Goal: Task Accomplishment & Management: Manage account settings

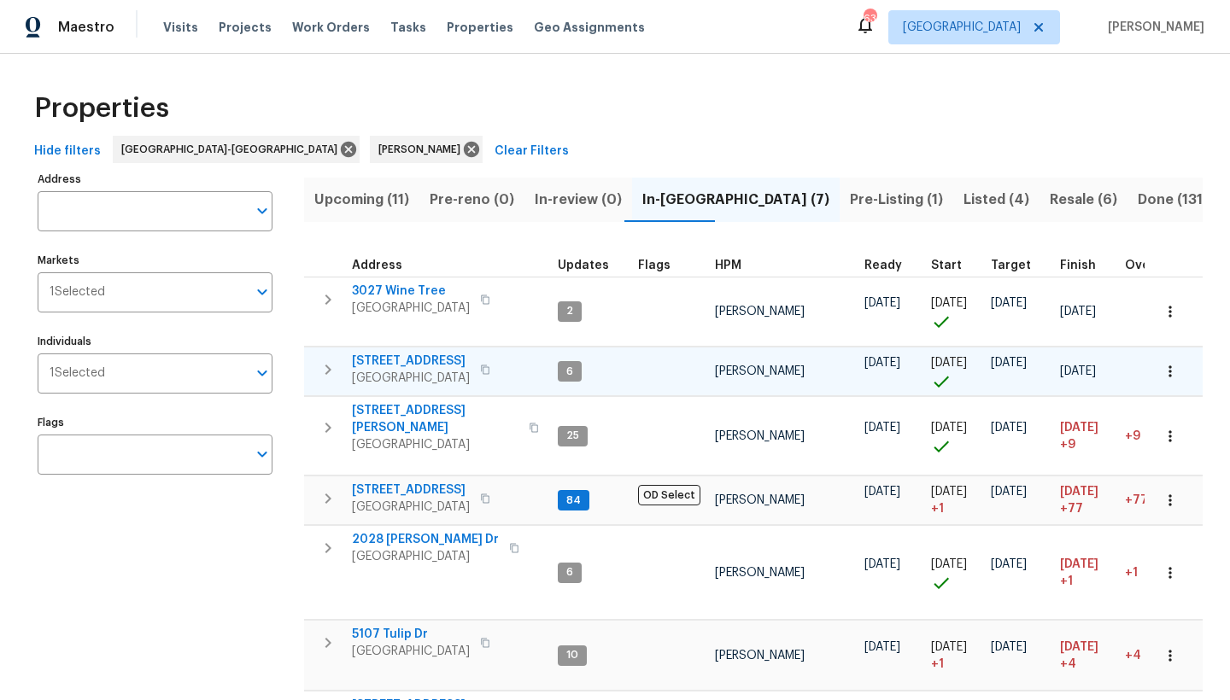
click at [413, 353] on span "1508 Royal Springs St" at bounding box center [411, 361] width 118 height 17
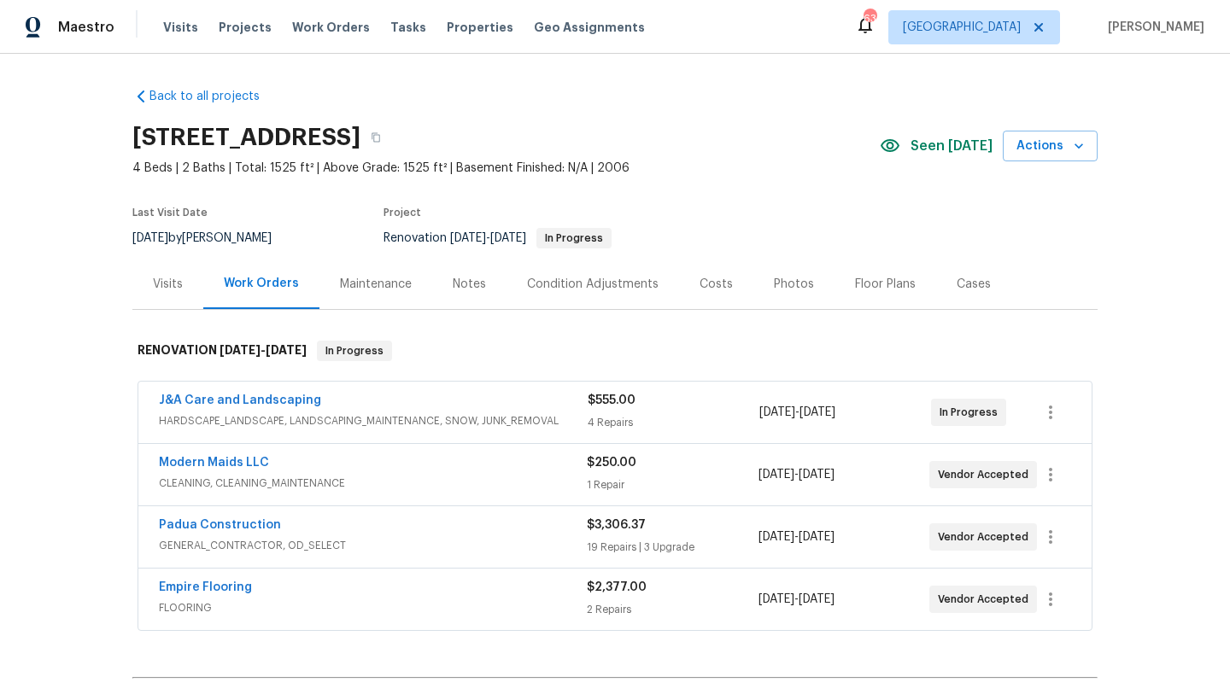
click at [305, 527] on div "Padua Construction" at bounding box center [373, 527] width 428 height 21
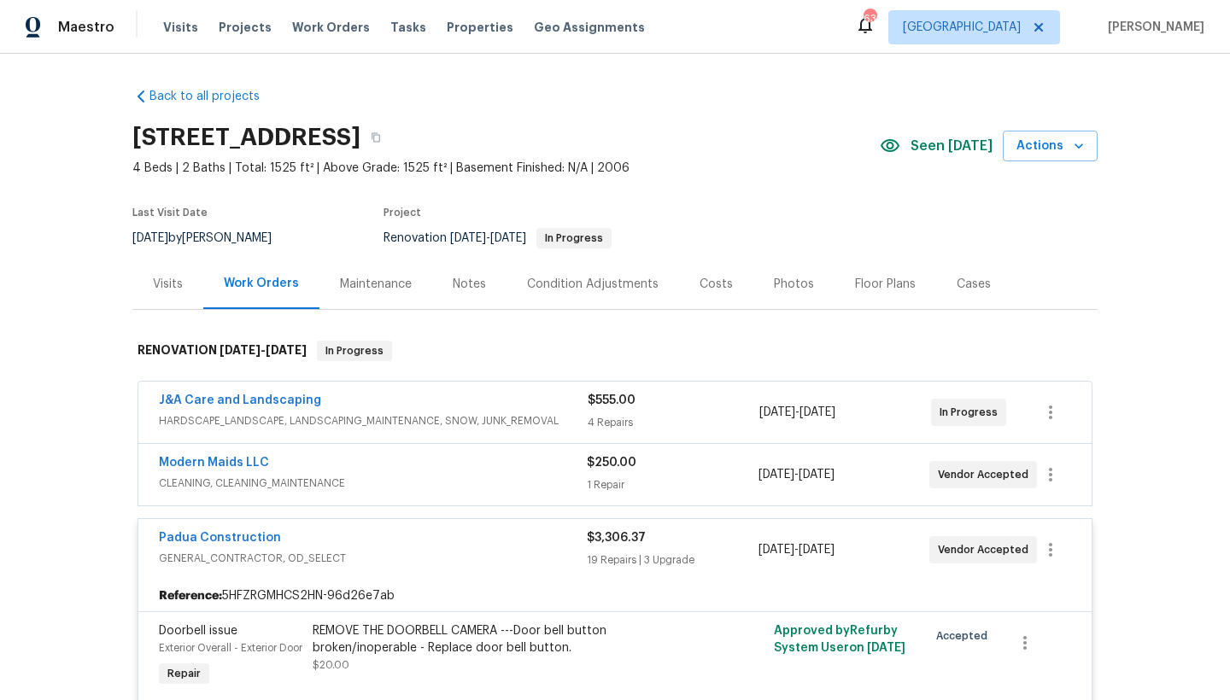
click at [366, 446] on div "Modern Maids LLC CLEANING, CLEANING_MAINTENANCE $250.00 1 Repair 8/28/2025 - 9/…" at bounding box center [614, 475] width 953 height 62
click at [386, 546] on div "Padua Construction" at bounding box center [373, 540] width 428 height 21
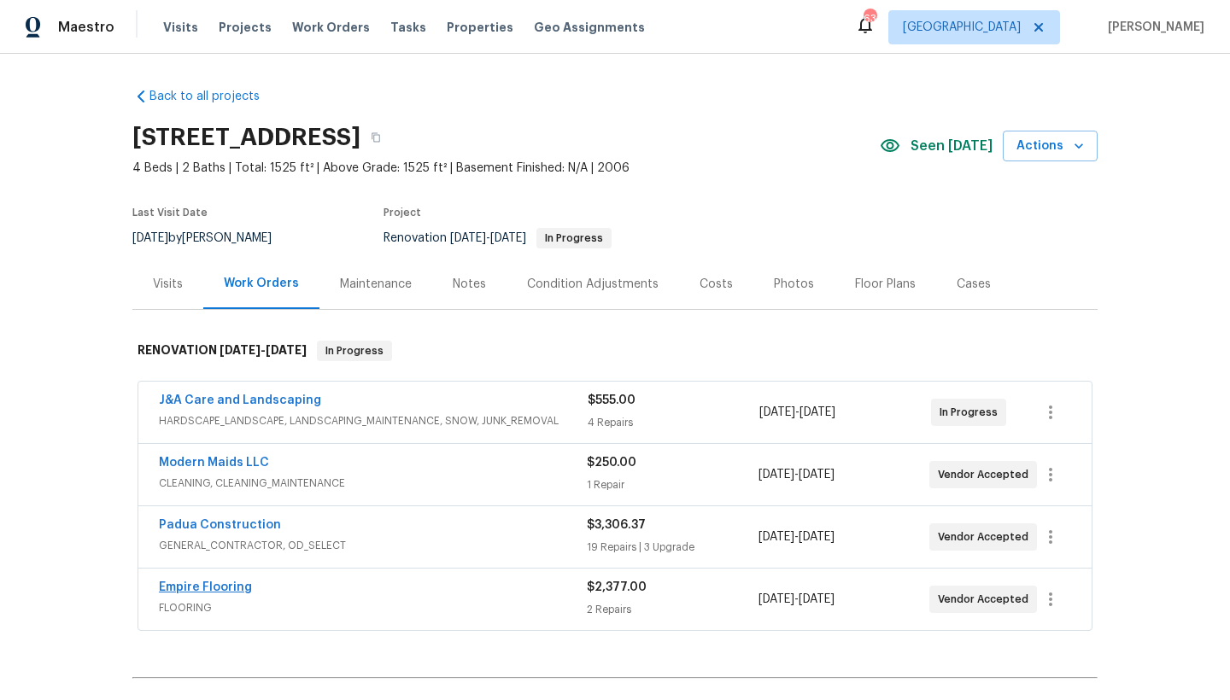
click at [222, 589] on link "Empire Flooring" at bounding box center [205, 588] width 93 height 12
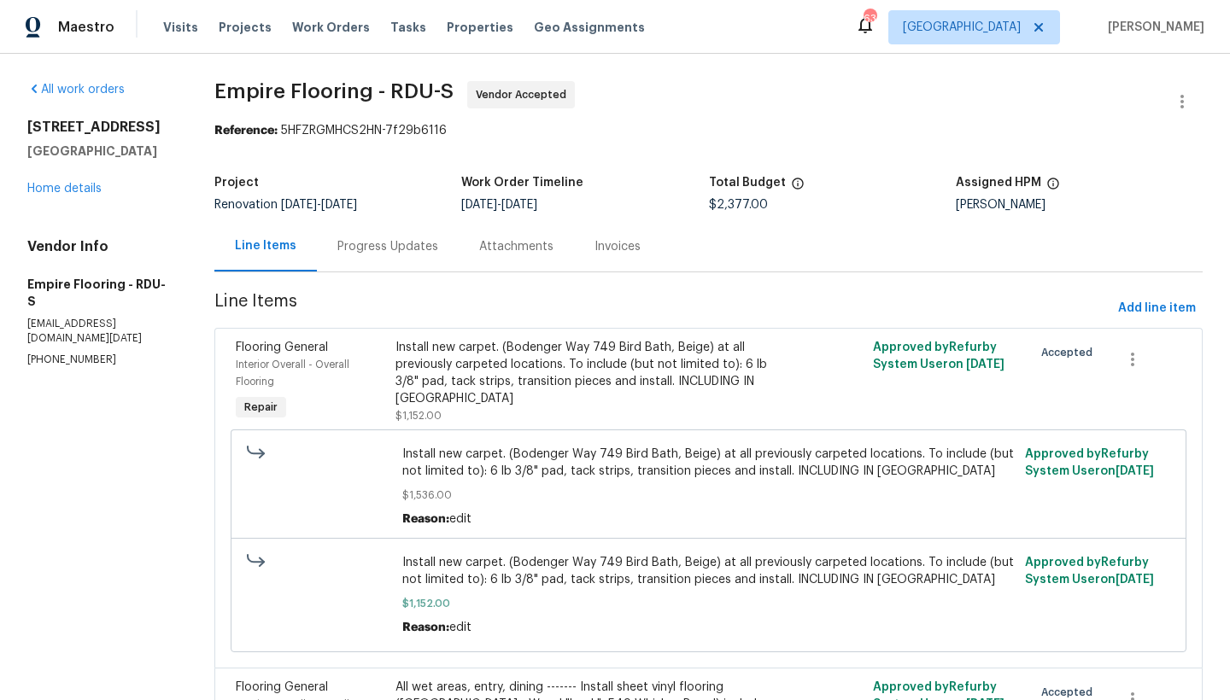
click at [529, 401] on div "Install new carpet. (Bodenger Way 749 Bird Bath, Beige) at all previously carpe…" at bounding box center [589, 373] width 388 height 68
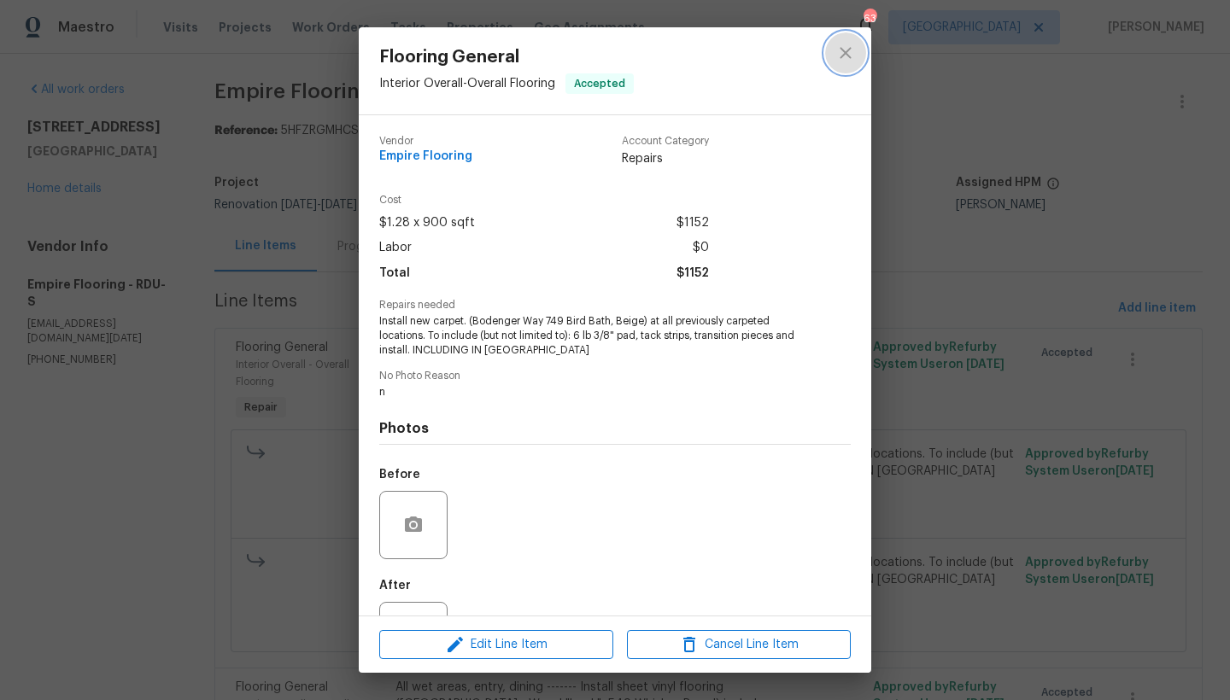
click at [844, 53] on icon "close" at bounding box center [845, 53] width 21 height 21
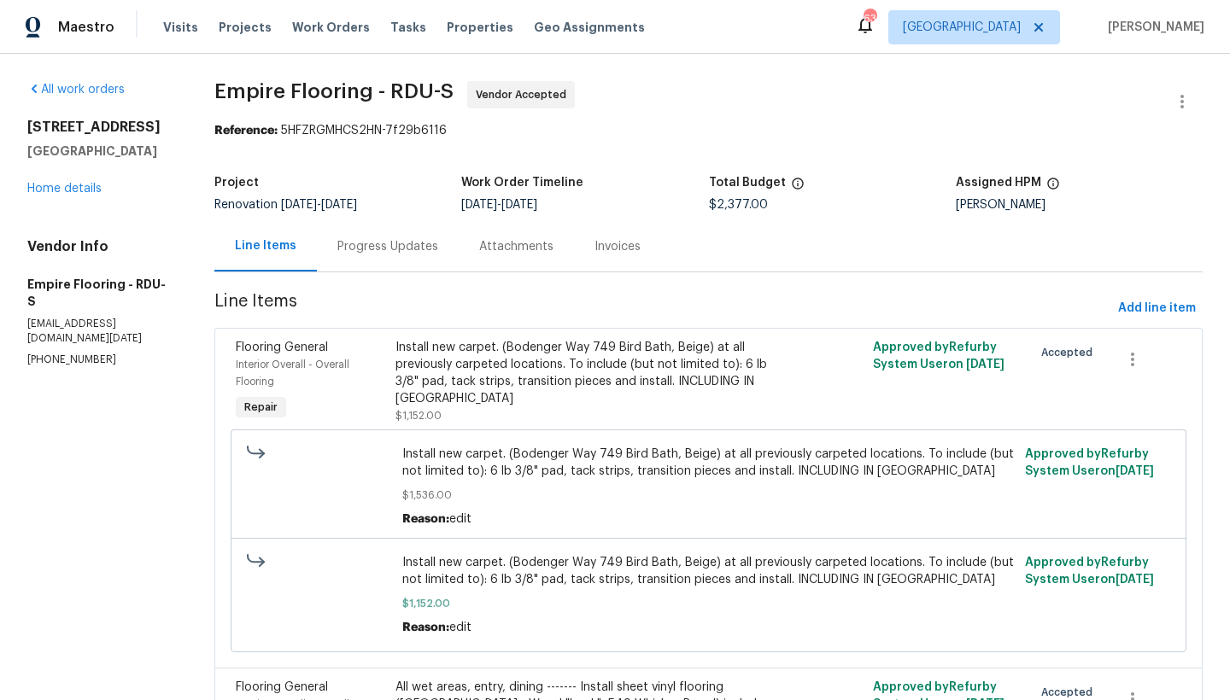
click at [366, 250] on div "Progress Updates" at bounding box center [387, 246] width 101 height 17
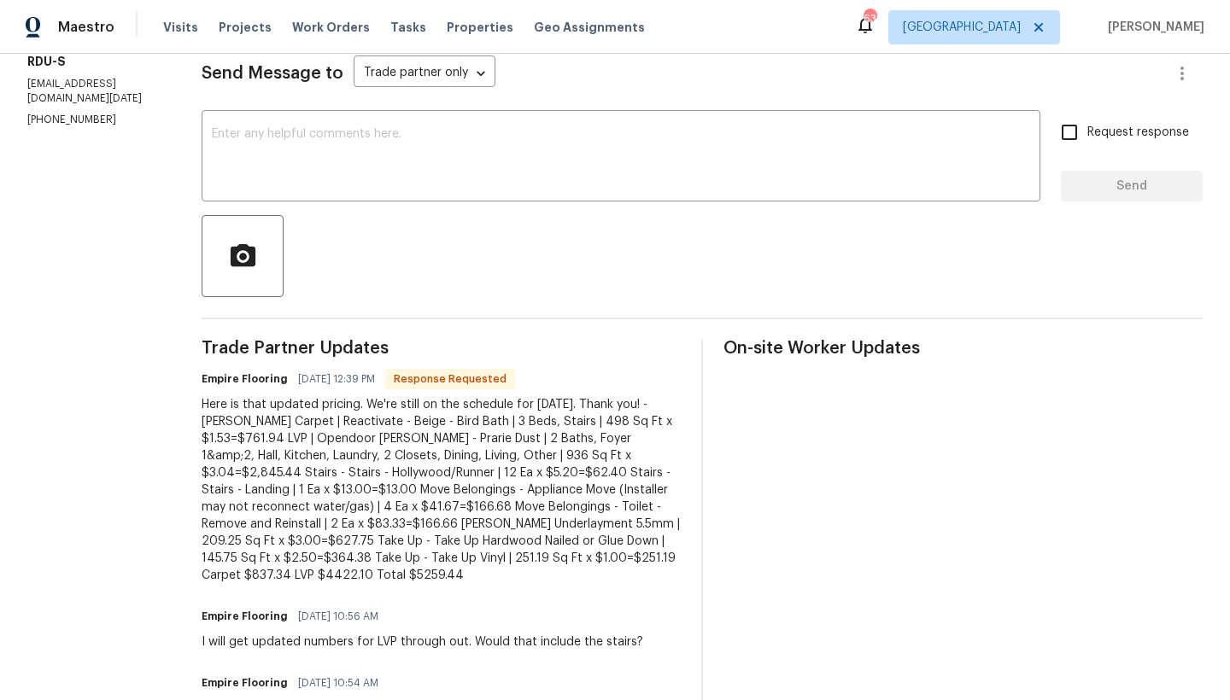
scroll to position [206, 0]
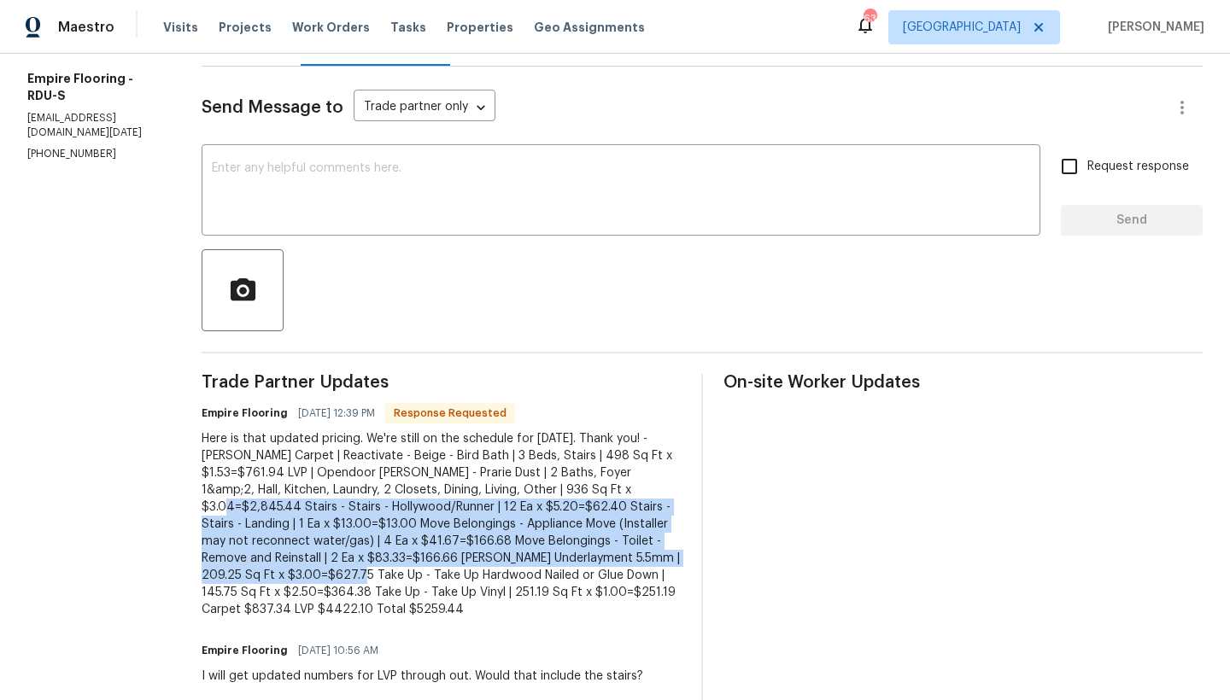
drag, startPoint x: 319, startPoint y: 509, endPoint x: 565, endPoint y: 571, distance: 253.0
click at [565, 571] on div "Here is that updated pricing. We're still on the schedule for tomorrow. Thank y…" at bounding box center [441, 525] width 479 height 188
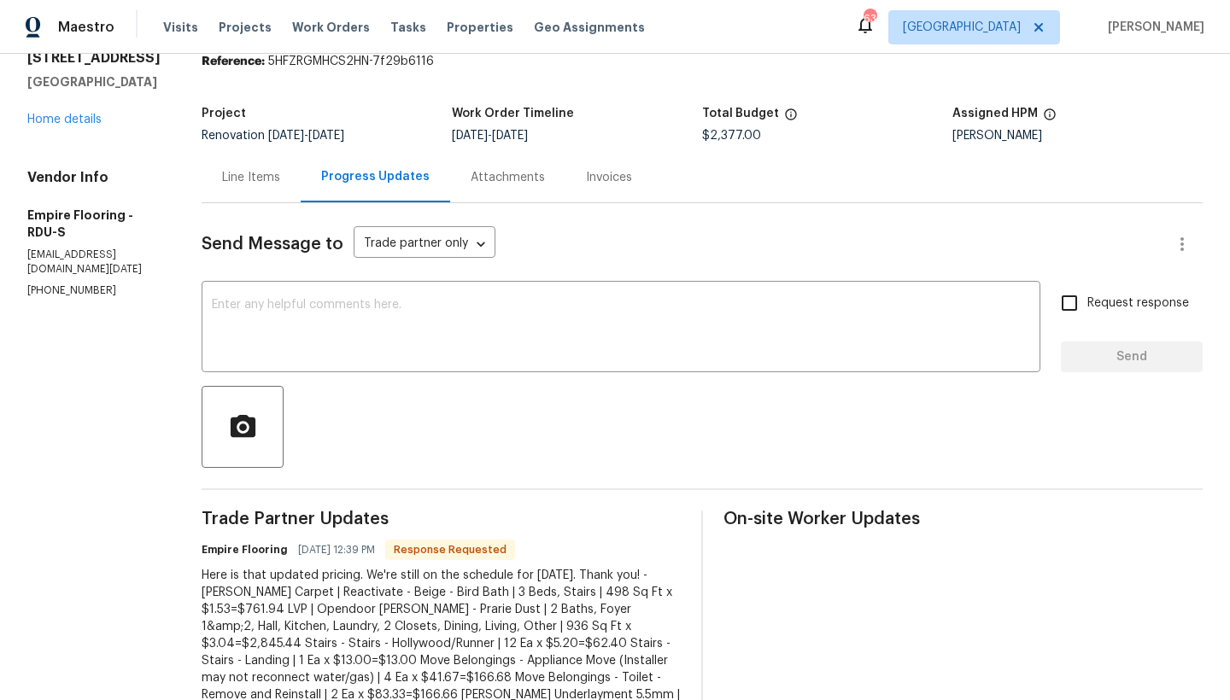
scroll to position [73, 0]
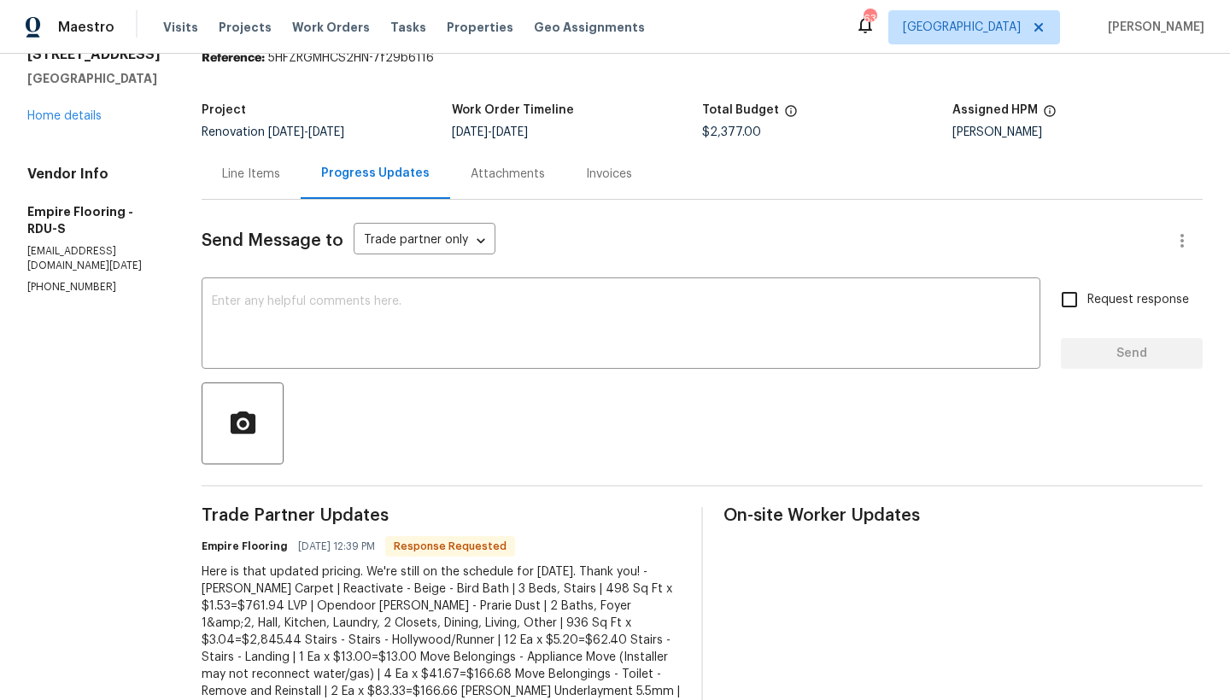
click at [263, 173] on div "Line Items" at bounding box center [251, 174] width 58 height 17
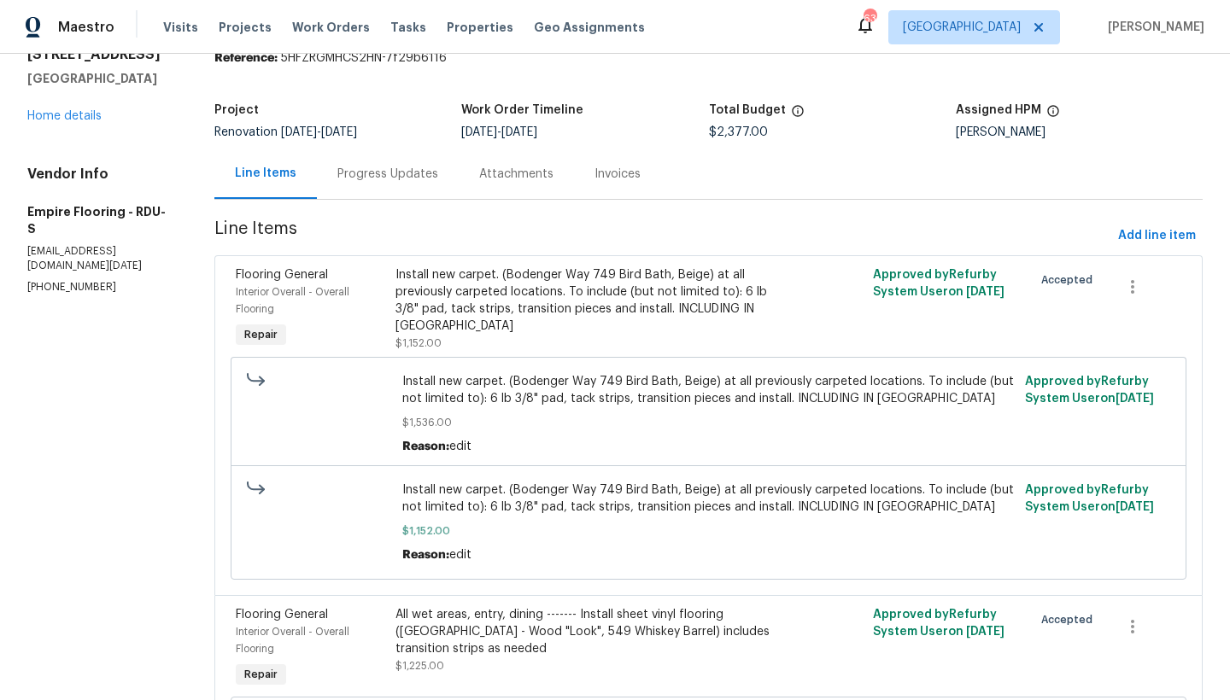
click at [514, 303] on div "Install new carpet. (Bodenger Way 749 Bird Bath, Beige) at all previously carpe…" at bounding box center [589, 301] width 388 height 68
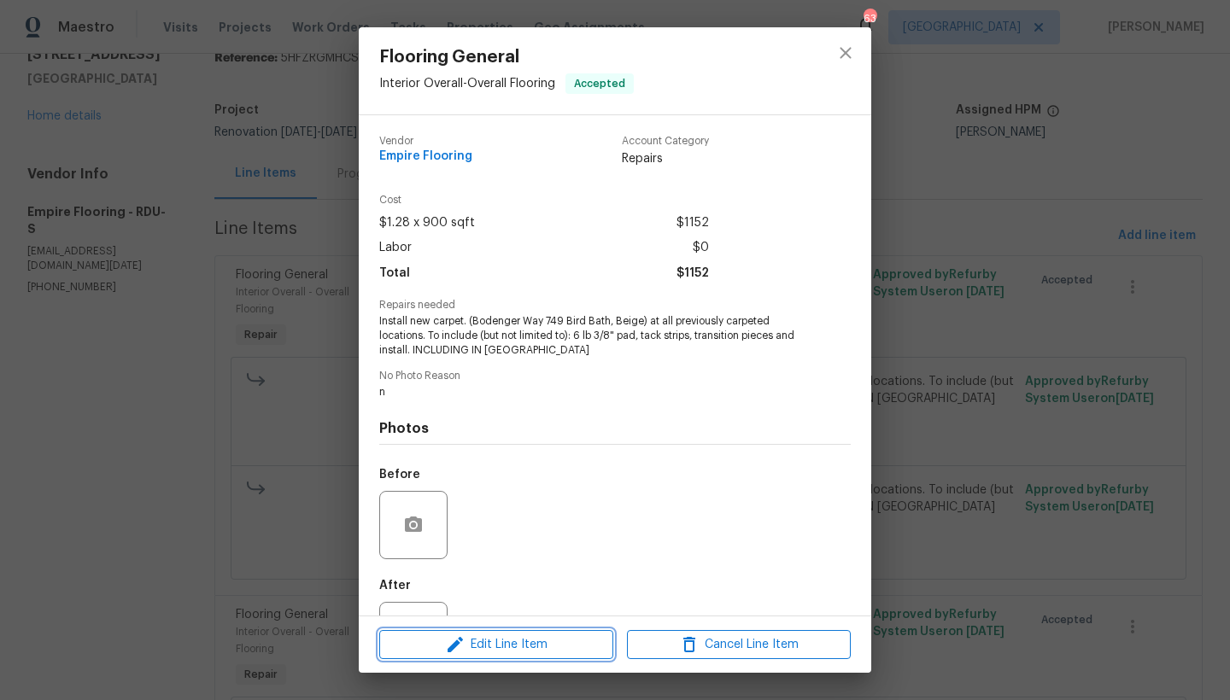
click at [489, 646] on span "Edit Line Item" at bounding box center [496, 645] width 224 height 21
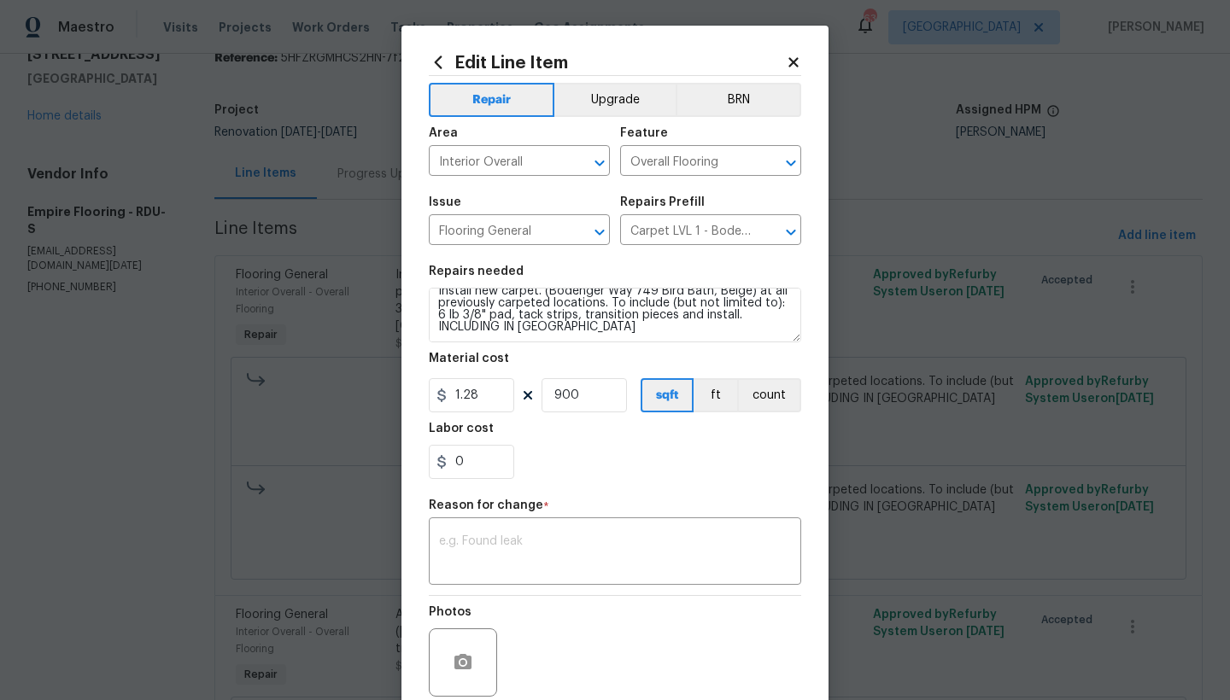
scroll to position [127, 0]
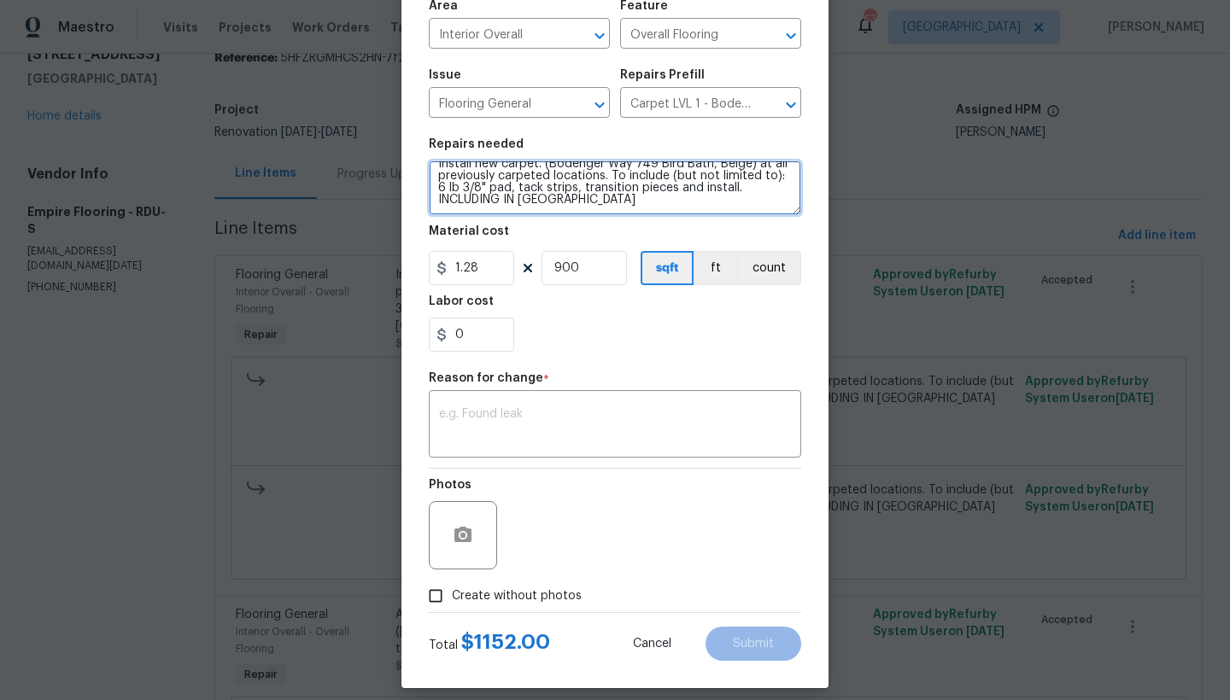
drag, startPoint x: 565, startPoint y: 202, endPoint x: 412, endPoint y: 205, distance: 152.9
click at [414, 201] on div "Edit Line Item Repair Upgrade BRN Area Interior Overall ​ Feature Overall Floor…" at bounding box center [614, 293] width 427 height 790
click at [431, 174] on textarea "Install new carpet. (Bodenger Way 749 Bird Bath, Beige) at all previously carpe…" at bounding box center [615, 188] width 372 height 55
click at [480, 171] on textarea "Install new carpet. (Bodenger Way 749 Bird Bath, Beige) at all previously carpe…" at bounding box center [615, 188] width 372 height 55
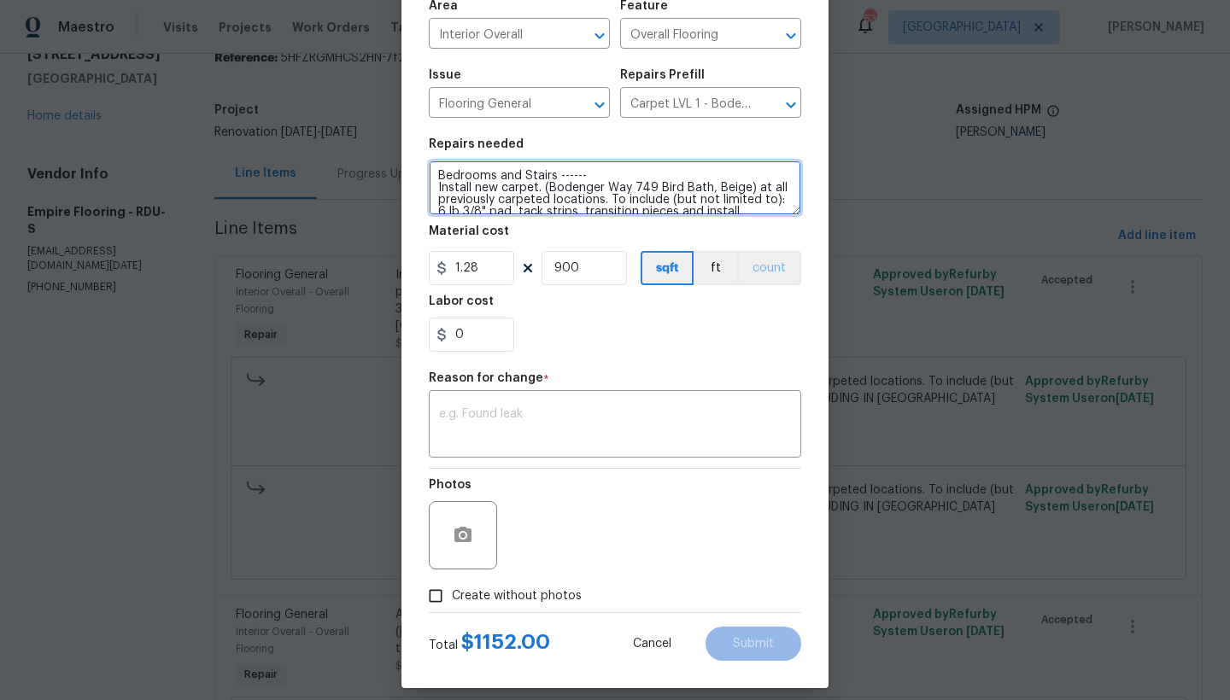
type textarea "Bedrooms and Stairs ------ Install new carpet. (Bodenger Way 749 Bird Bath, Bei…"
click at [774, 277] on button "count" at bounding box center [769, 268] width 64 height 34
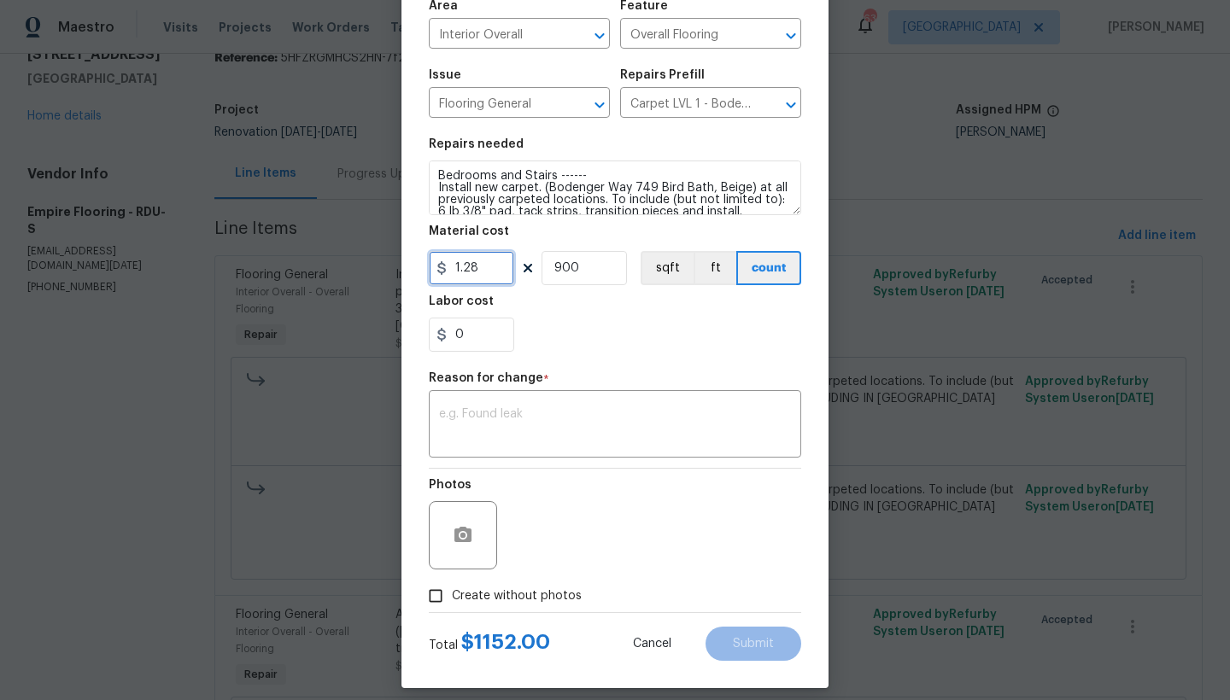
drag, startPoint x: 472, startPoint y: 267, endPoint x: 366, endPoint y: 268, distance: 106.8
click at [366, 268] on div "Edit Line Item Repair Upgrade BRN Area Interior Overall ​ Feature Overall Floor…" at bounding box center [615, 350] width 1230 height 700
type input "837.34"
drag, startPoint x: 594, startPoint y: 264, endPoint x: 505, endPoint y: 264, distance: 88.8
click at [505, 264] on div "837.34 900 sqft ft count" at bounding box center [615, 268] width 372 height 34
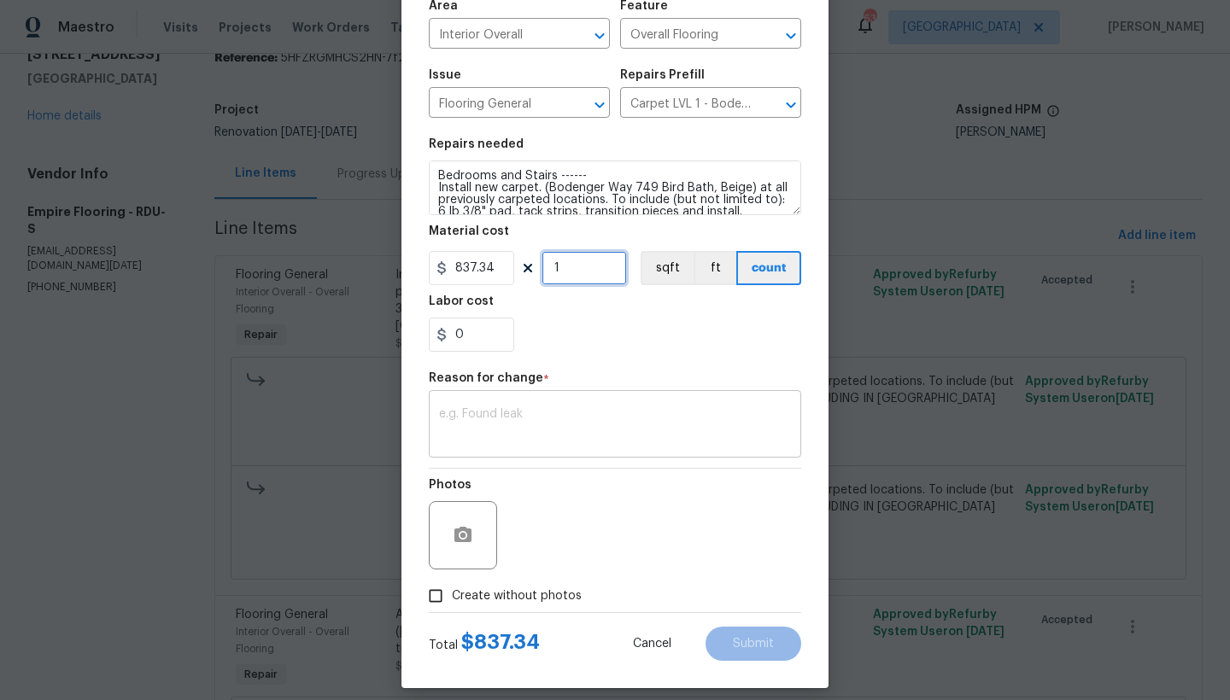
type input "1"
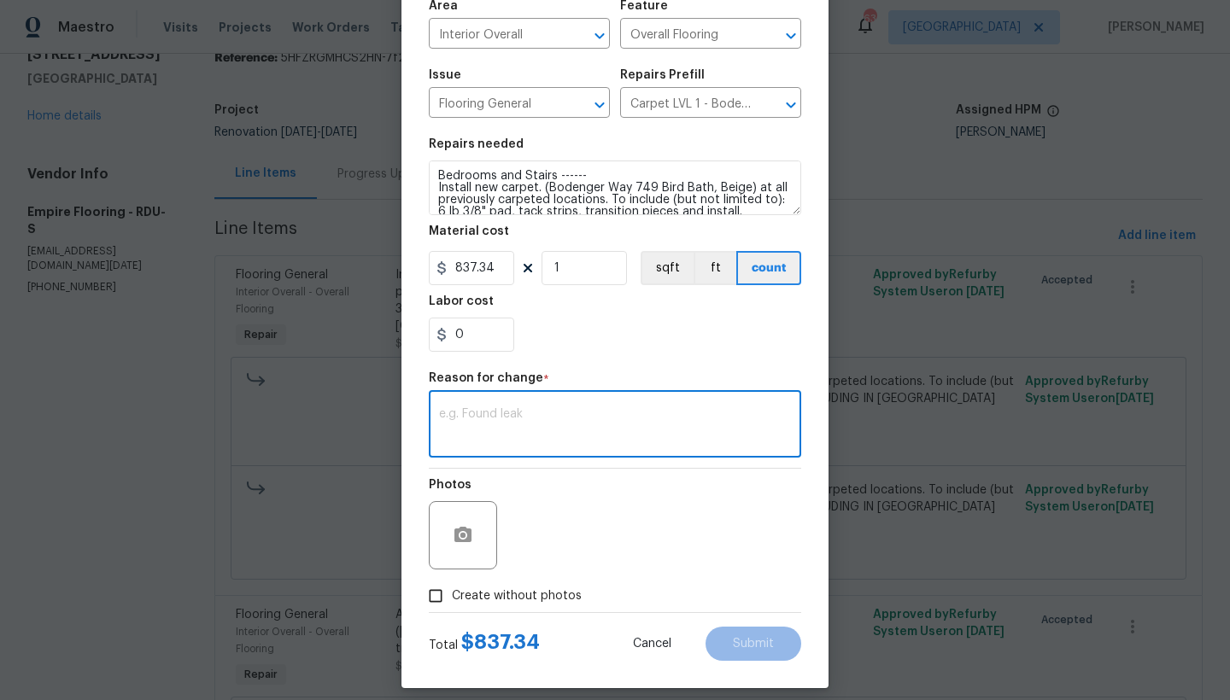
click at [505, 418] on textarea at bounding box center [615, 426] width 352 height 36
type textarea "Cost per sqft"
click at [452, 593] on span "Create without photos" at bounding box center [517, 597] width 130 height 18
click at [450, 593] on input "Create without photos" at bounding box center [435, 596] width 32 height 32
checkbox input "true"
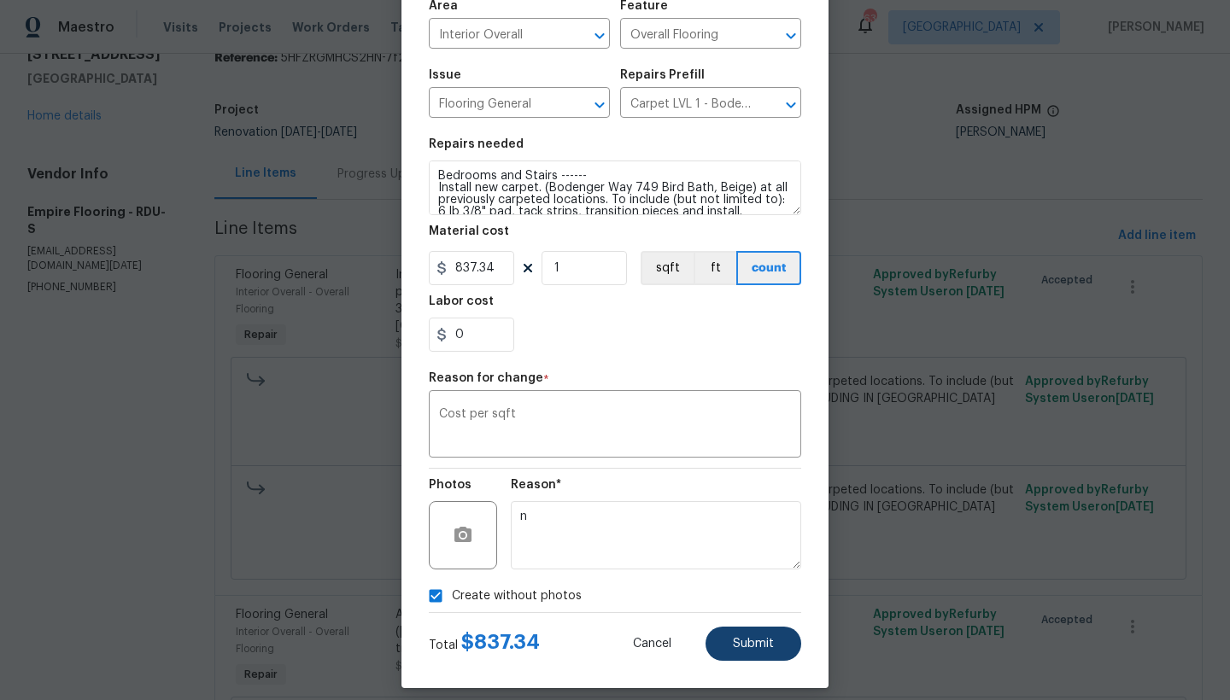
click at [754, 648] on span "Submit" at bounding box center [753, 644] width 41 height 13
type textarea "Install new carpet. (Bodenger Way 749 Bird Bath, Beige) at all previously carpe…"
type input "900"
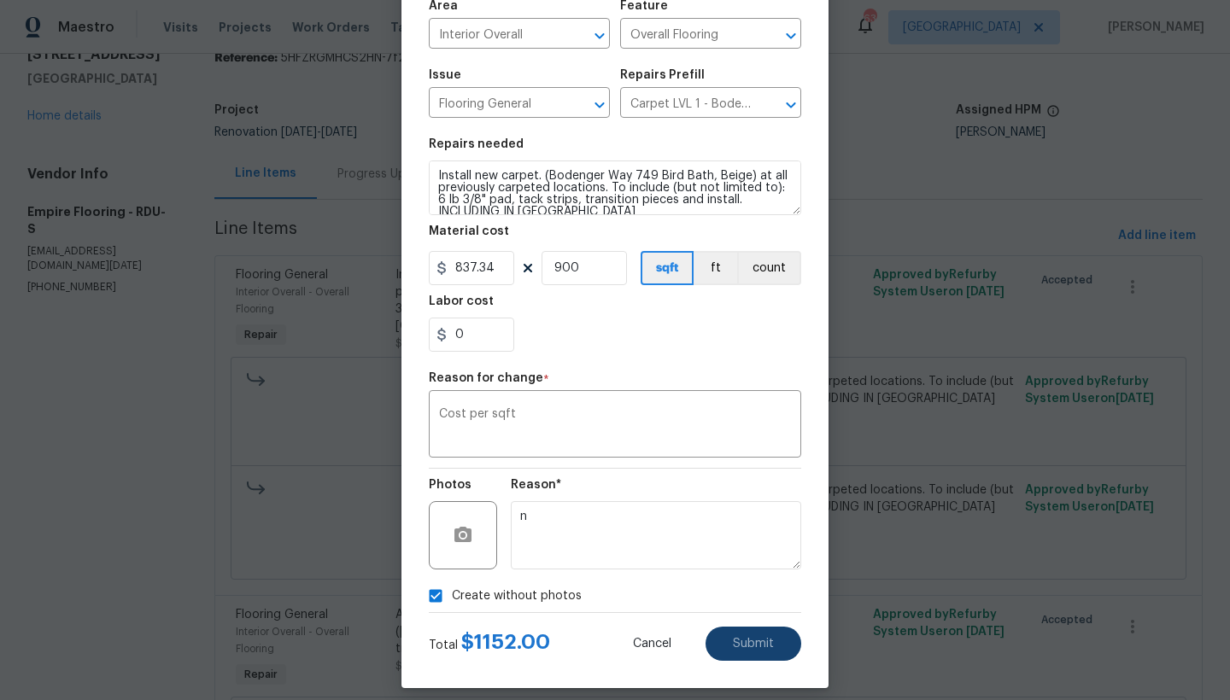
type input "1.28"
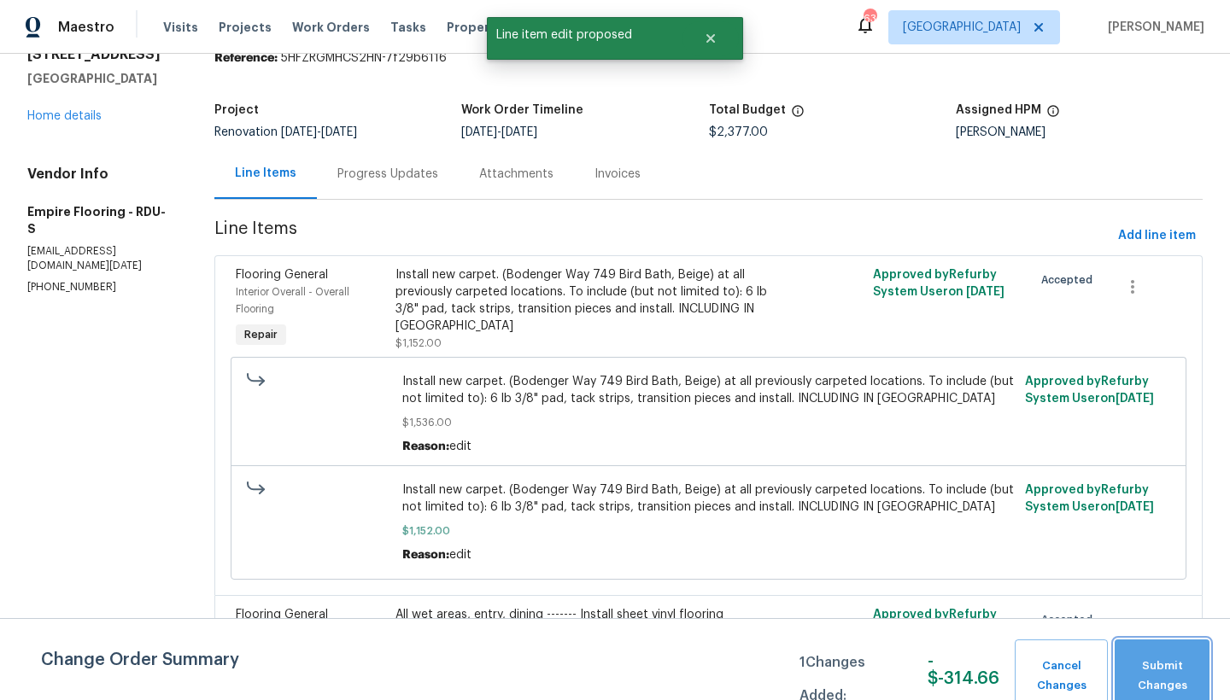
click at [1167, 681] on span "Submit Changes" at bounding box center [1162, 676] width 78 height 39
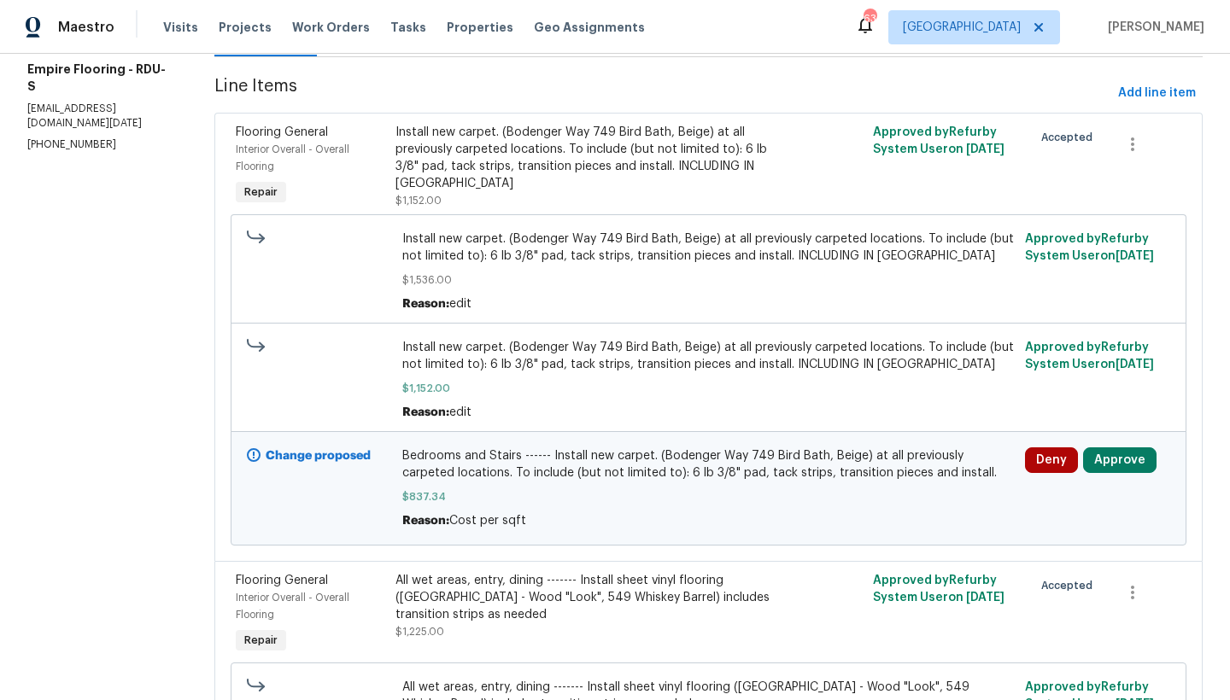
scroll to position [372, 0]
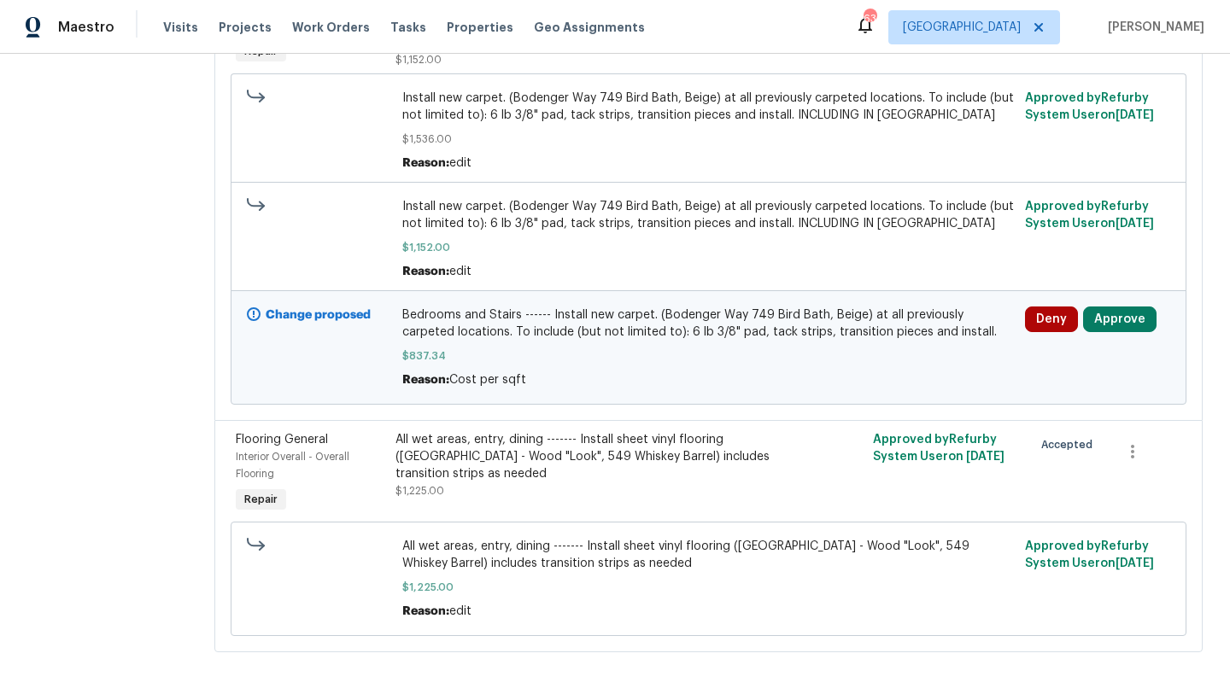
click at [602, 468] on div "All wet areas, entry, dining ------- Install sheet vinyl flooring (Sugar Valley…" at bounding box center [589, 456] width 388 height 51
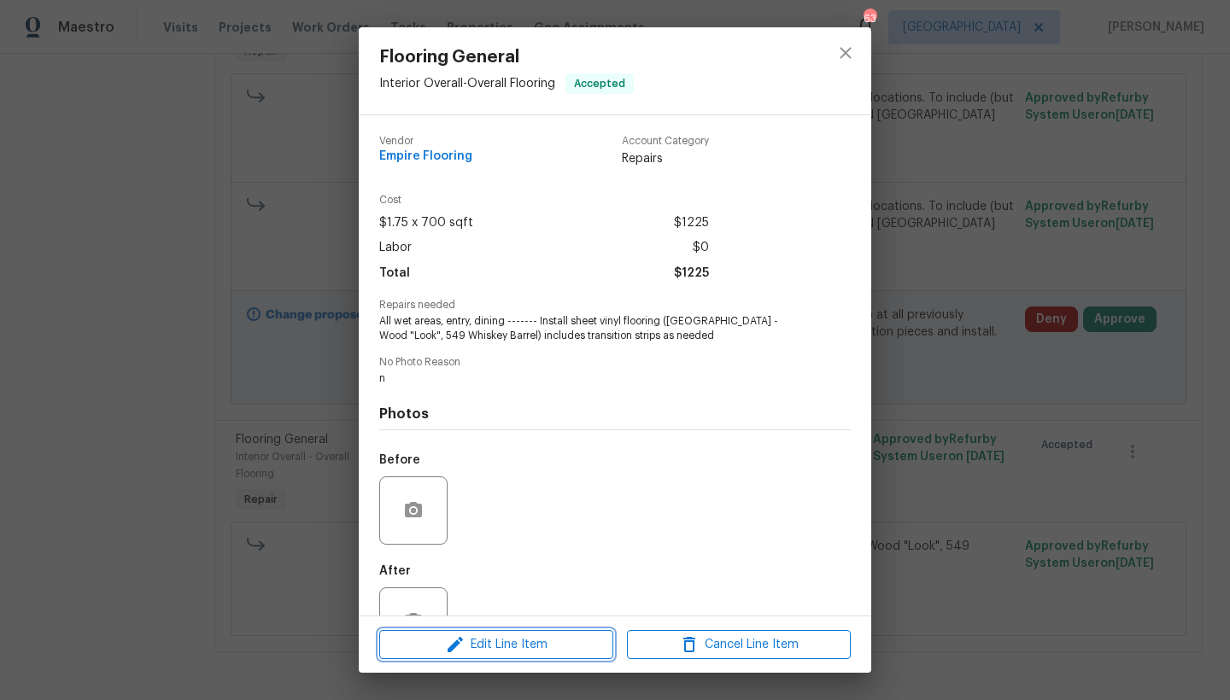
click at [463, 650] on icon "button" at bounding box center [455, 645] width 21 height 21
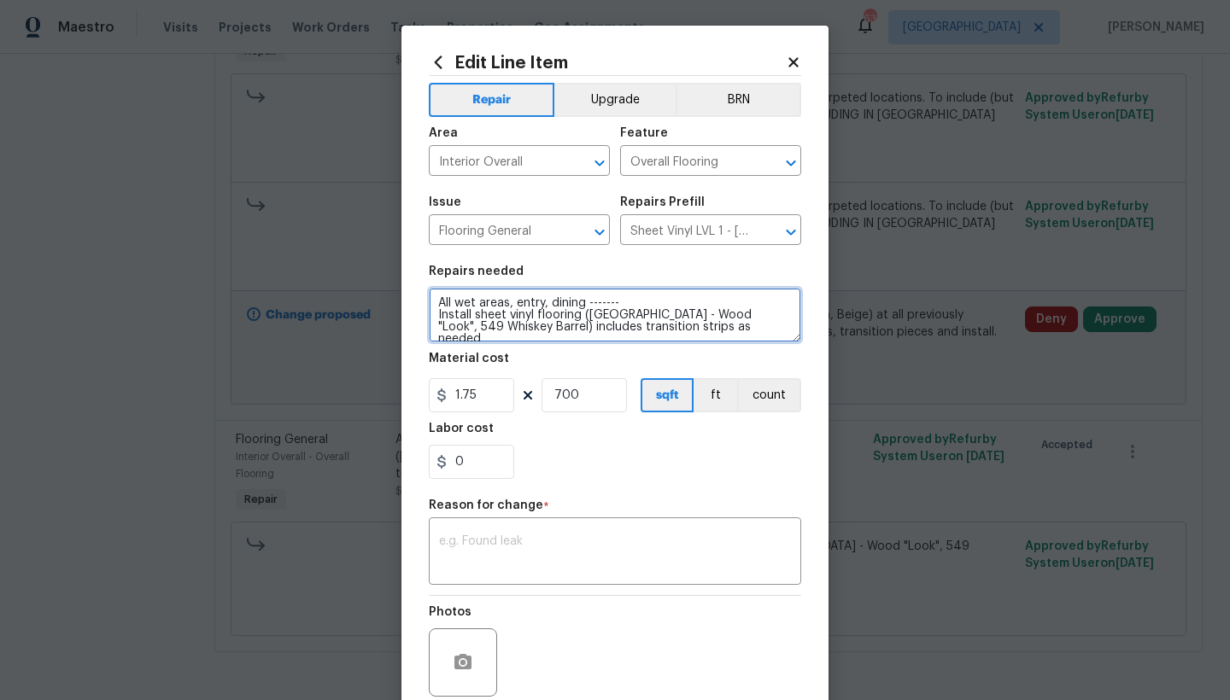
drag, startPoint x: 621, startPoint y: 300, endPoint x: 426, endPoint y: 300, distance: 194.8
click at [429, 300] on textarea "All wet areas, entry, dining ------- Install sheet vinyl flooring (Sugar Valley…" at bounding box center [615, 315] width 372 height 55
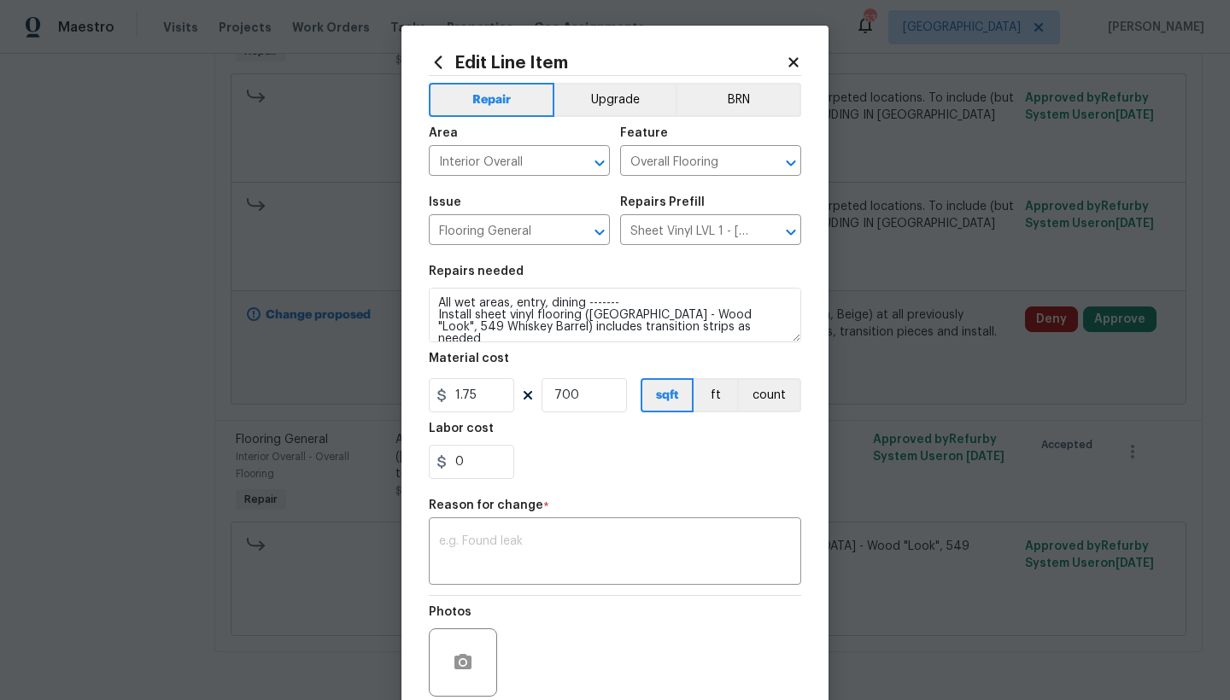
click at [794, 58] on icon at bounding box center [793, 62] width 15 height 15
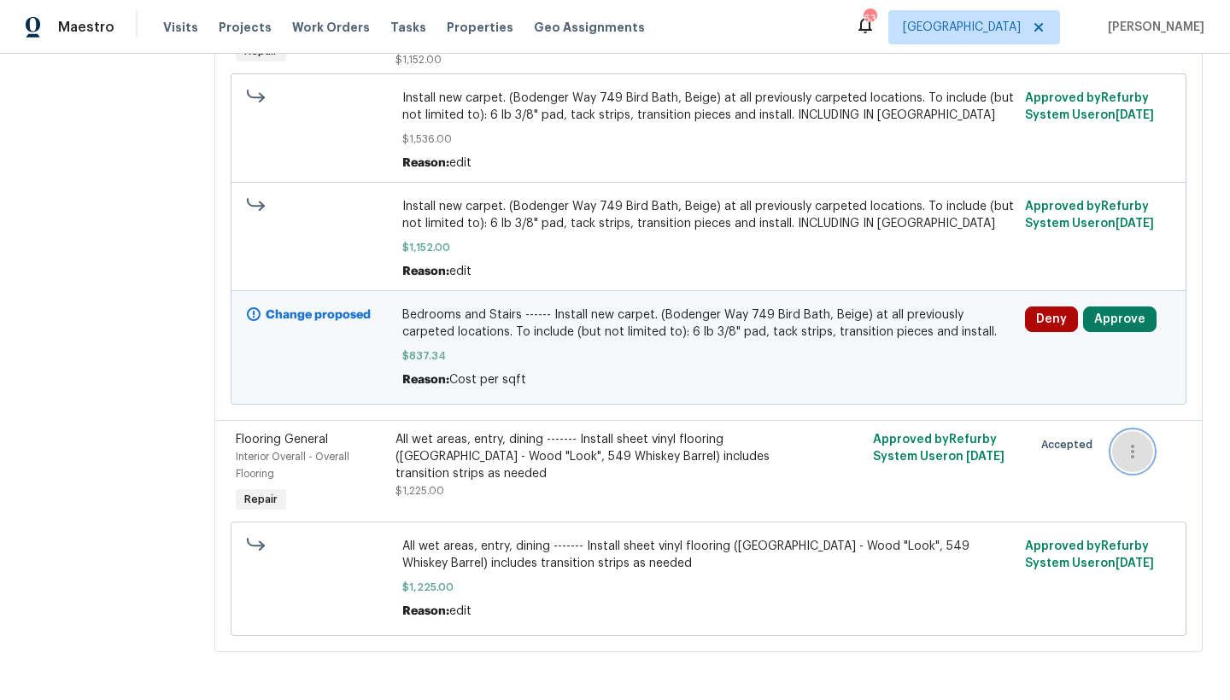
click at [1124, 442] on icon "button" at bounding box center [1132, 452] width 21 height 21
click at [1145, 442] on li "Cancel" at bounding box center [1134, 439] width 66 height 28
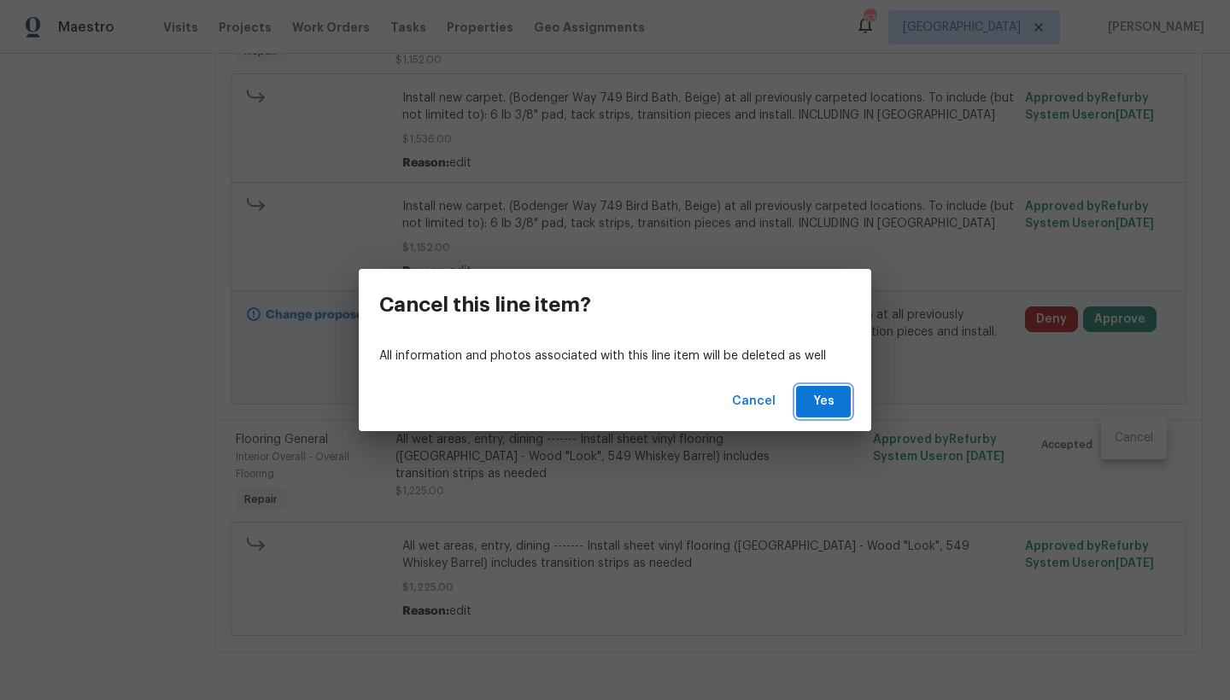
click at [842, 404] on button "Yes" at bounding box center [823, 402] width 55 height 32
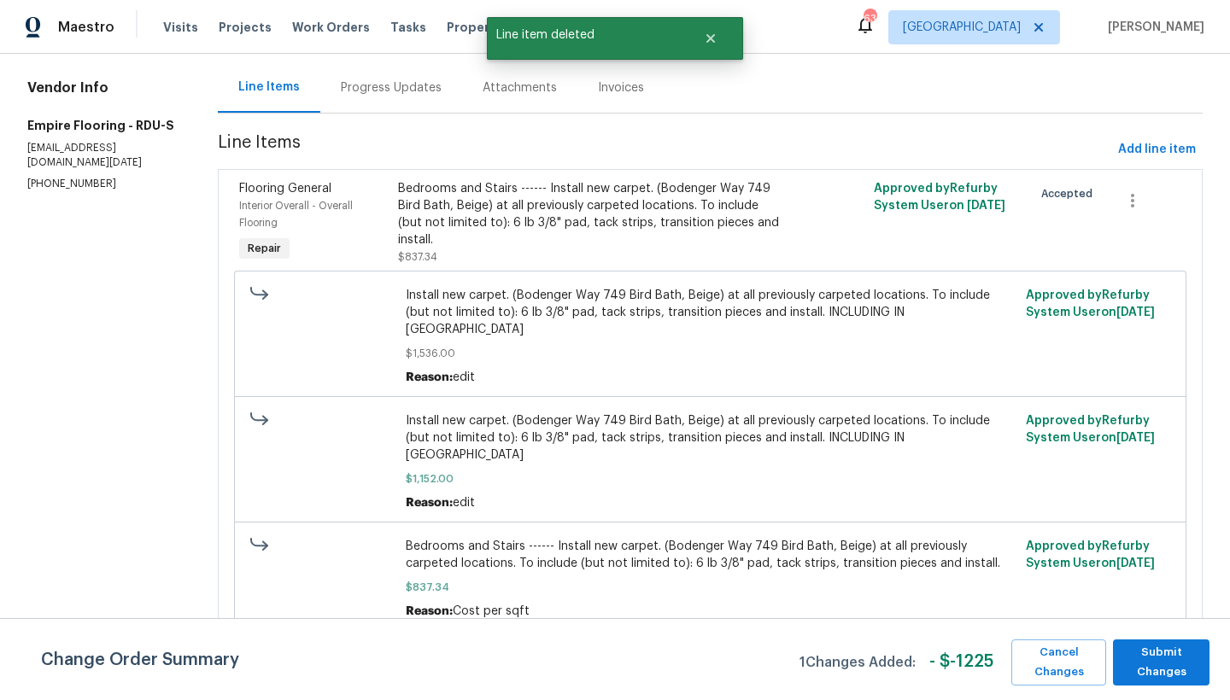
scroll to position [140, 0]
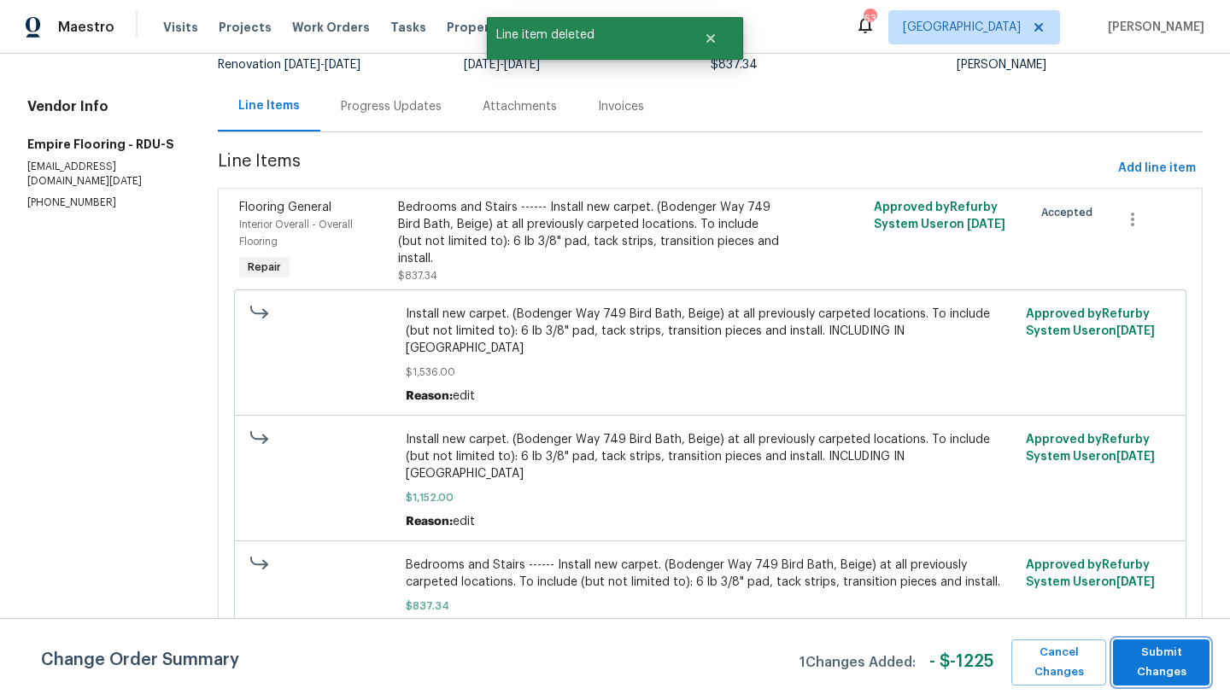
click at [1160, 660] on span "Submit Changes" at bounding box center [1161, 662] width 79 height 39
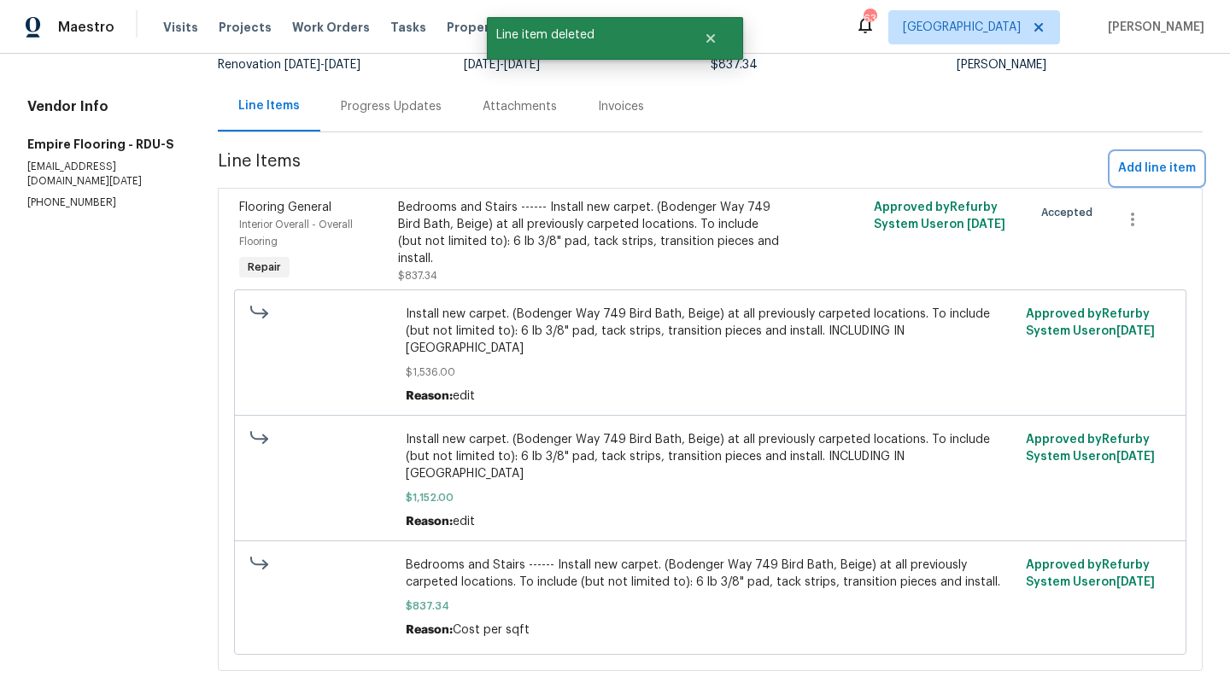
click at [1163, 168] on span "Add line item" at bounding box center [1157, 168] width 78 height 21
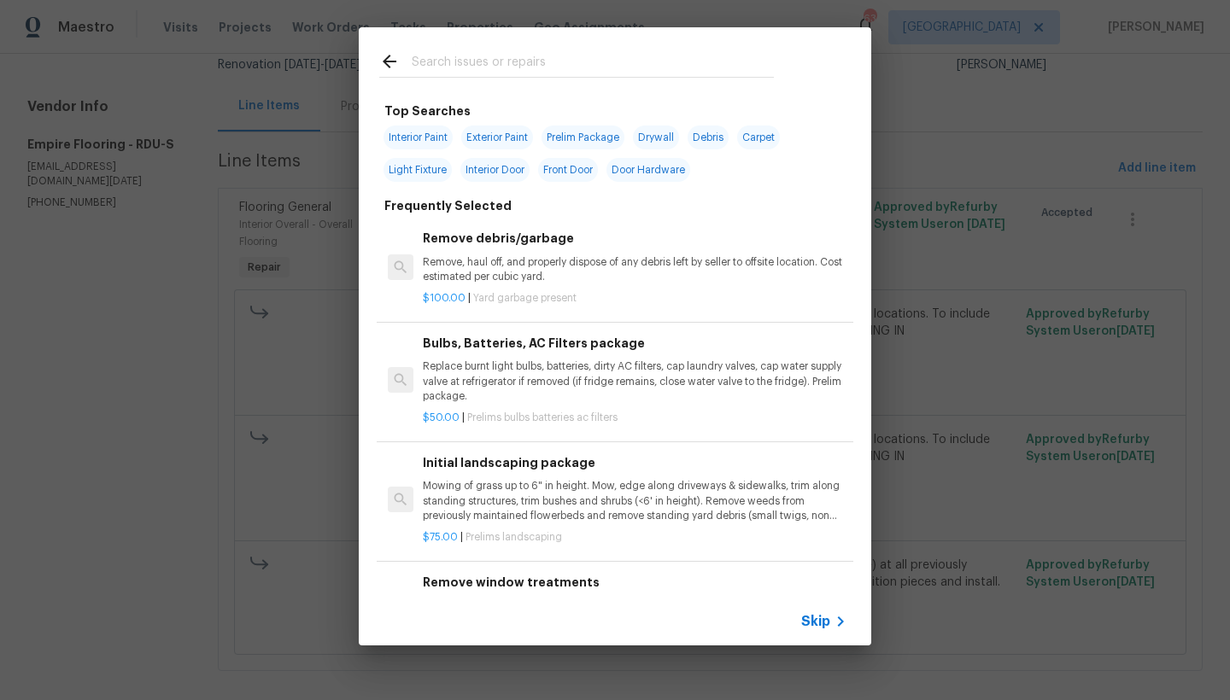
click at [456, 63] on input "text" at bounding box center [593, 64] width 362 height 26
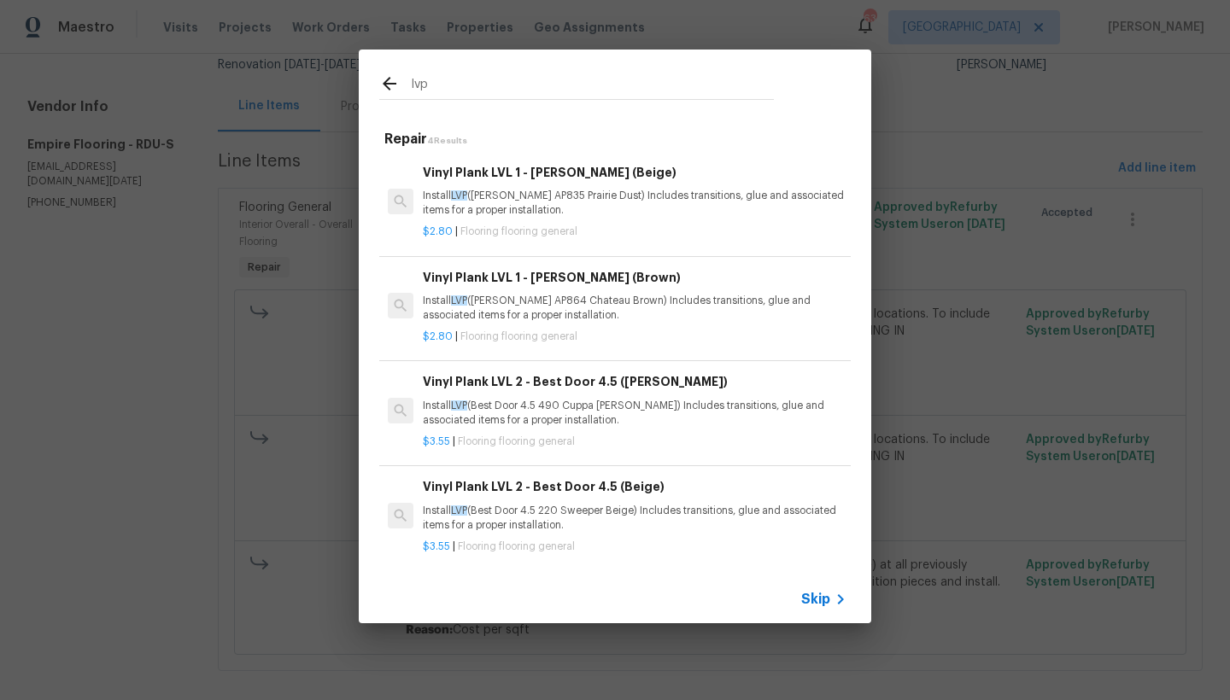
type input "lap"
drag, startPoint x: 456, startPoint y: 62, endPoint x: 549, endPoint y: 169, distance: 141.7
click at [549, 169] on h6 "Vinyl Plank LVL 1 - Knighton (Beige)" at bounding box center [635, 172] width 424 height 19
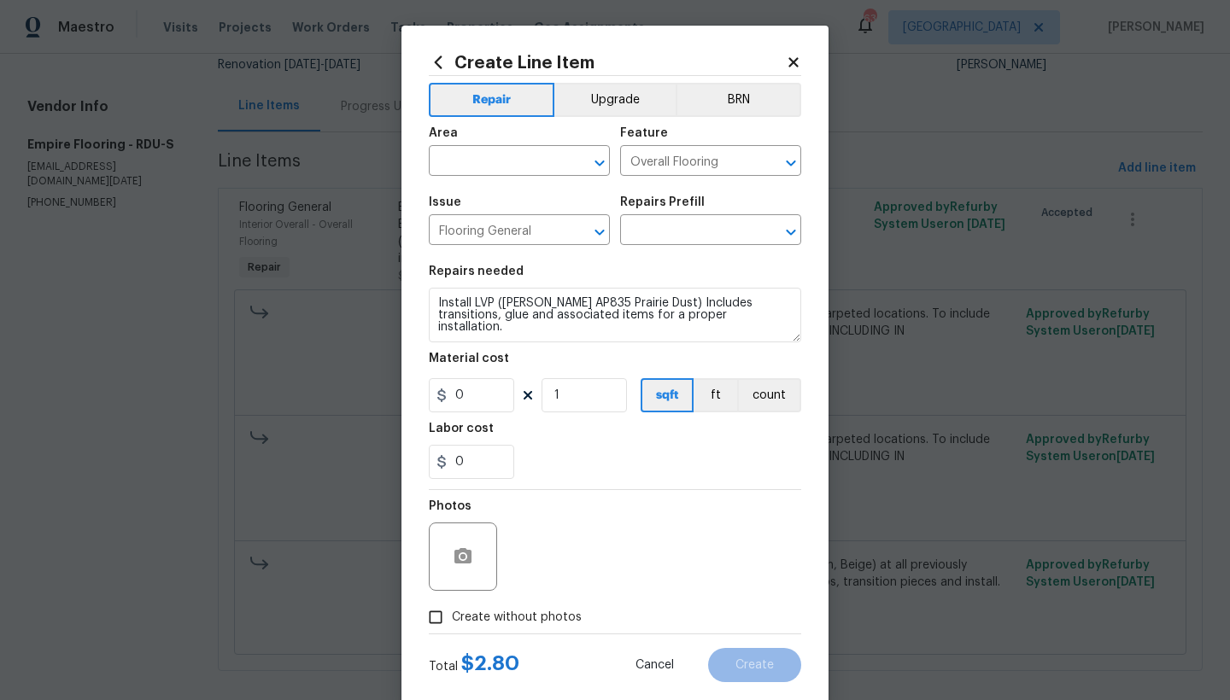
type input "Vinyl Plank LVL 1 - Knighton (Beige) $2.80"
type input "2.8"
click at [485, 159] on input "text" at bounding box center [495, 162] width 133 height 26
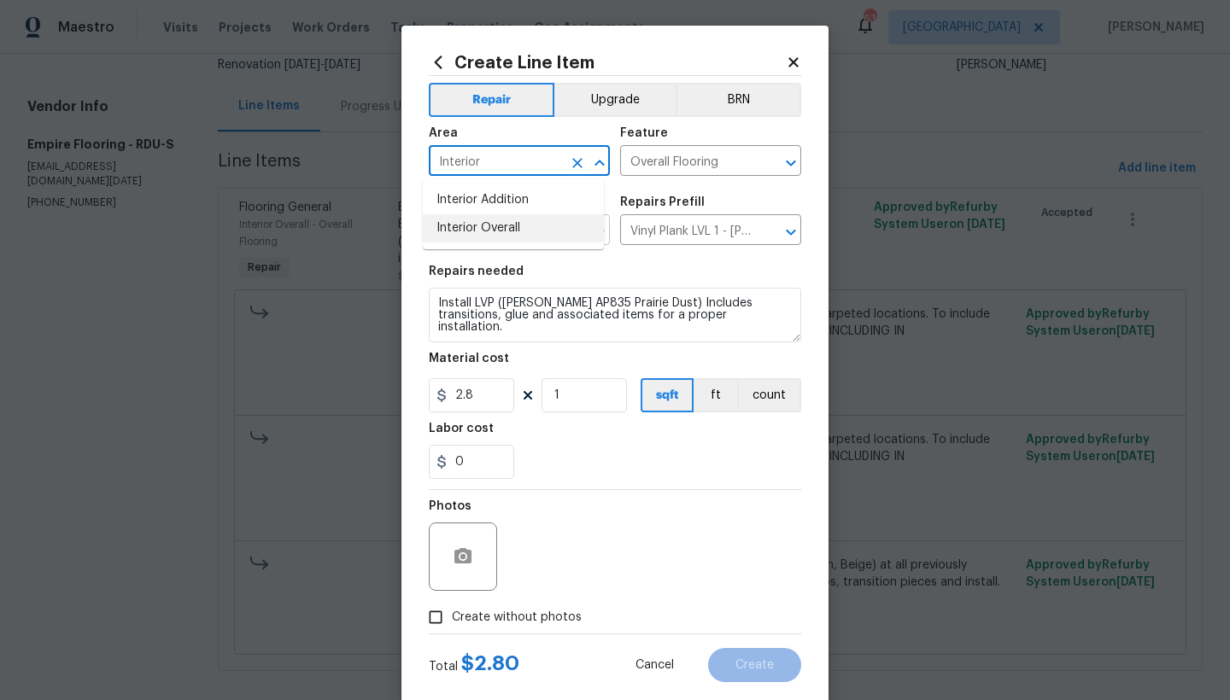
click at [497, 225] on li "Interior Overall" at bounding box center [513, 228] width 181 height 28
type input "Interior Overall"
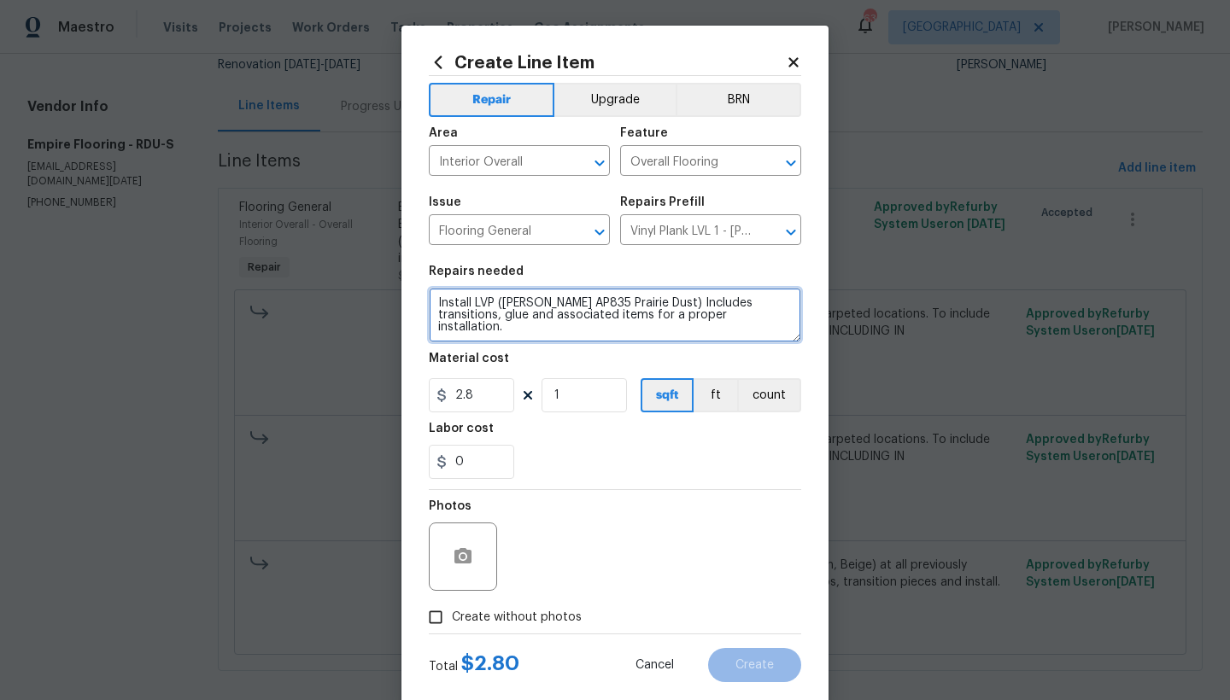
click at [431, 306] on textarea "Install LVP (Knighton AP835 Prairie Dust) Includes transitions, glue and associ…" at bounding box center [615, 315] width 372 height 55
click at [478, 297] on textarea "Install LVP (Knighton AP835 Prairie Dust) Includes transitions, glue and associ…" at bounding box center [615, 315] width 372 height 55
type textarea "Hall, Kitchen, Laundry, Closets, Dining, Living, Foyer, Bathrooms ---------- In…"
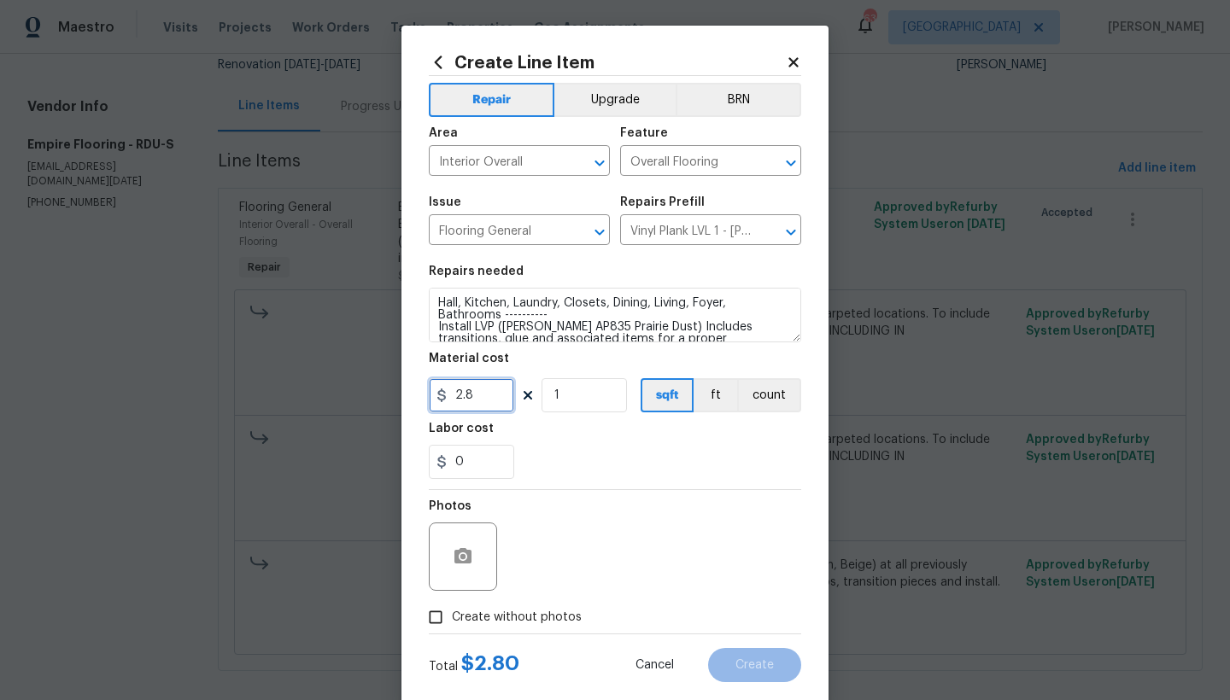
click at [485, 398] on input "2.8" at bounding box center [471, 395] width 85 height 34
click at [764, 397] on button "count" at bounding box center [769, 395] width 64 height 34
drag, startPoint x: 470, startPoint y: 401, endPoint x: 374, endPoint y: 400, distance: 95.7
click at [392, 401] on div "Create Line Item Repair Upgrade BRN Area Interior Overall ​ Feature Overall Flo…" at bounding box center [615, 350] width 1230 height 700
click at [593, 97] on button "Upgrade" at bounding box center [615, 100] width 122 height 34
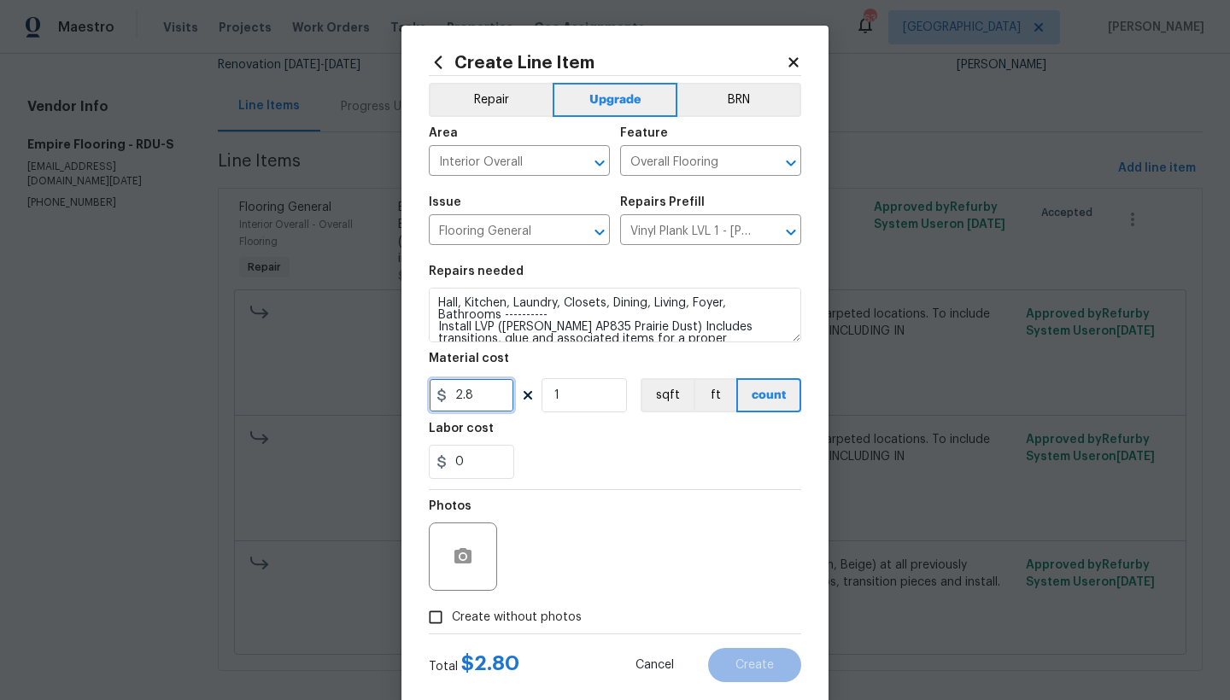
drag, startPoint x: 469, startPoint y: 391, endPoint x: 387, endPoint y: 391, distance: 82.0
click at [392, 391] on div "Create Line Item Repair Upgrade BRN Area Interior Overall ​ Feature Overall Flo…" at bounding box center [615, 350] width 1230 height 700
type input "4422.1"
drag, startPoint x: 562, startPoint y: 390, endPoint x: 513, endPoint y: 390, distance: 49.5
click at [513, 390] on div "4422.1 1 sqft ft count" at bounding box center [615, 395] width 372 height 34
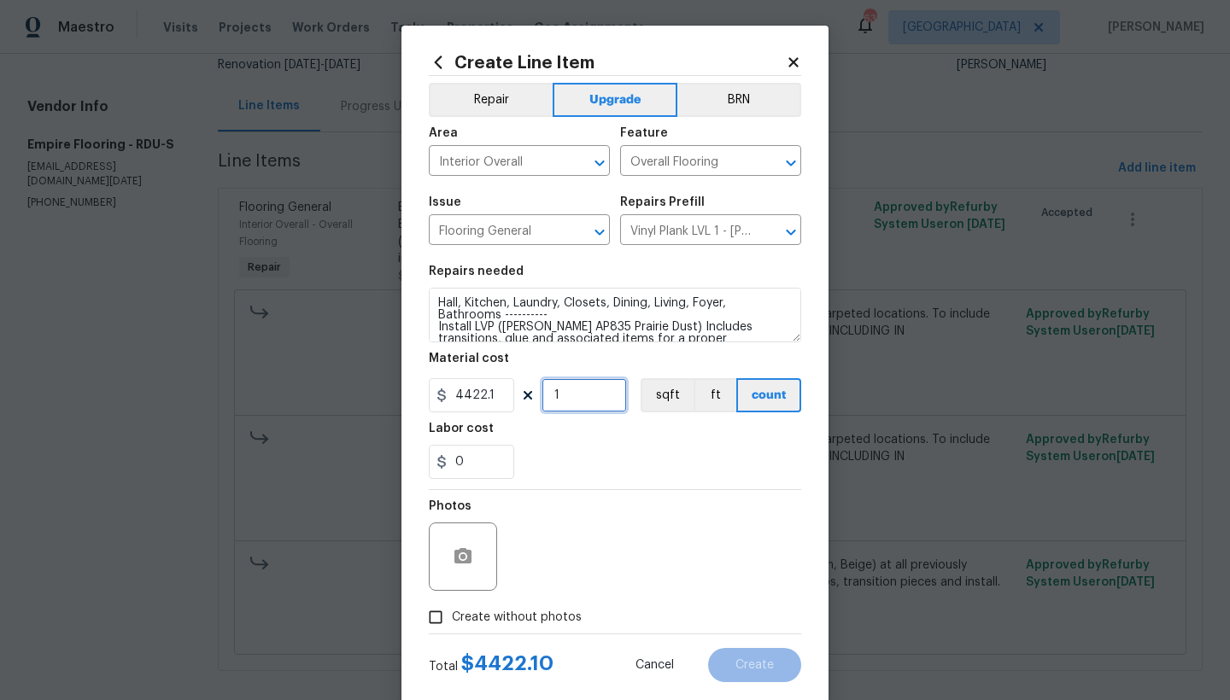
type input "0"
click at [431, 617] on input "Create without photos" at bounding box center [435, 617] width 32 height 32
checkbox input "true"
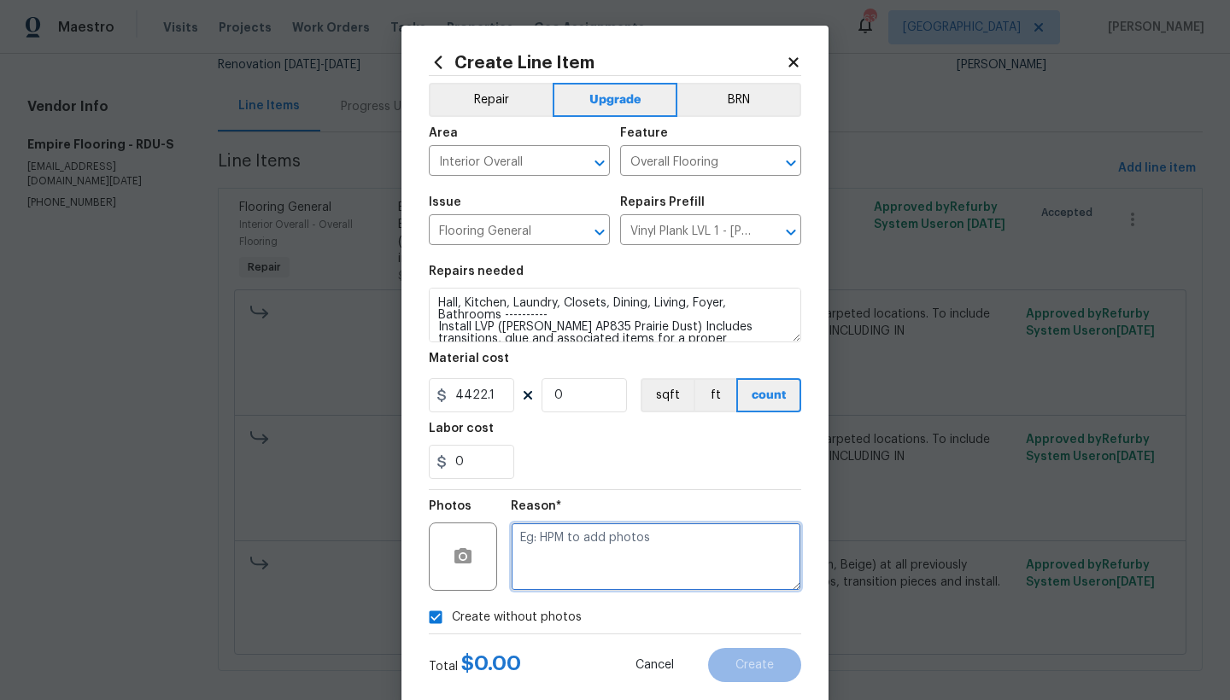
click at [608, 555] on textarea at bounding box center [656, 557] width 290 height 68
type textarea "n"
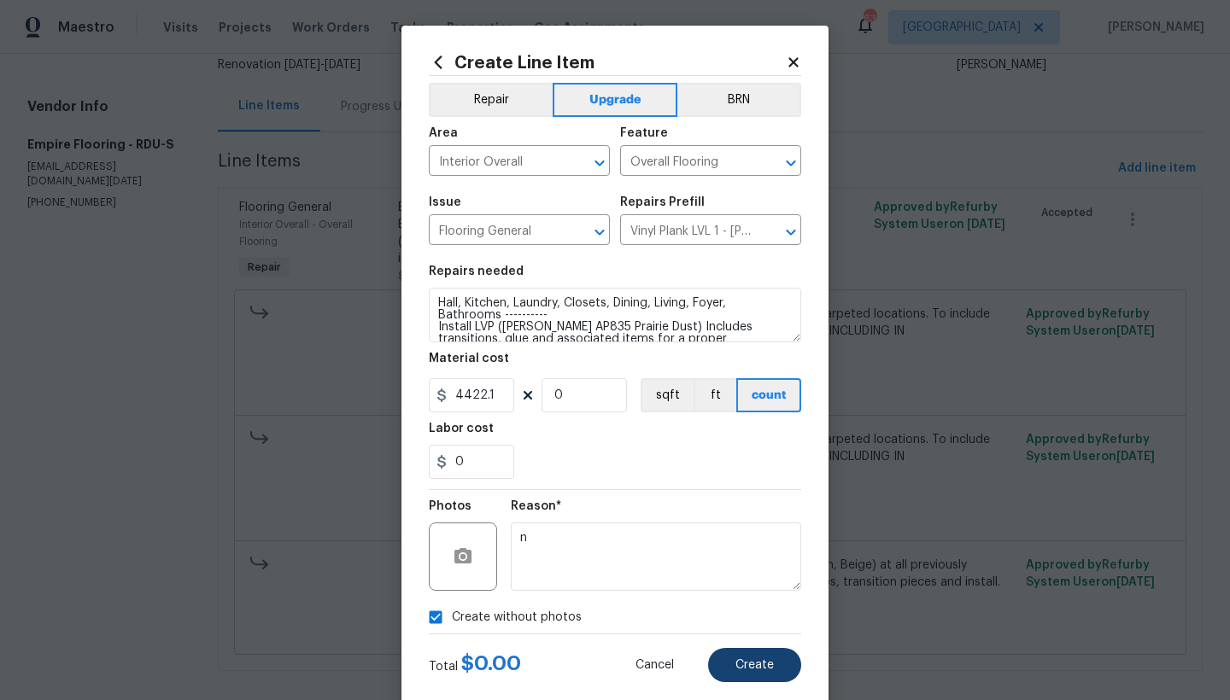
click at [742, 665] on span "Create" at bounding box center [754, 665] width 38 height 13
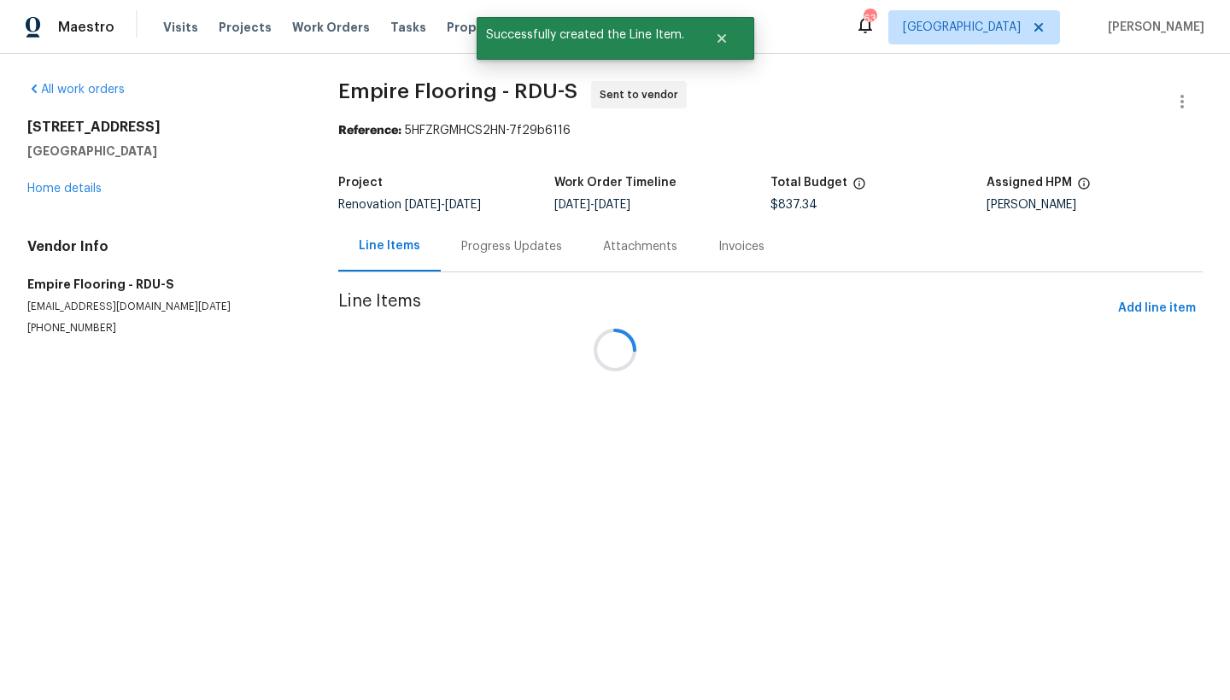
scroll to position [0, 0]
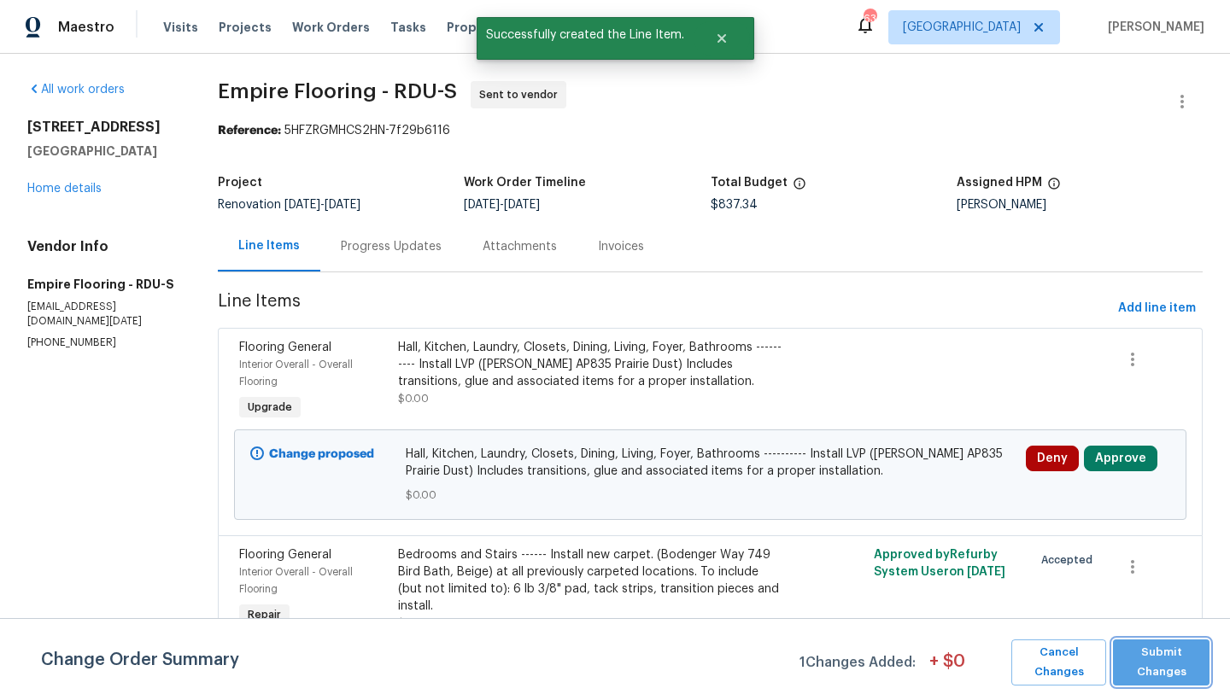
click at [1163, 665] on span "Submit Changes" at bounding box center [1161, 662] width 79 height 39
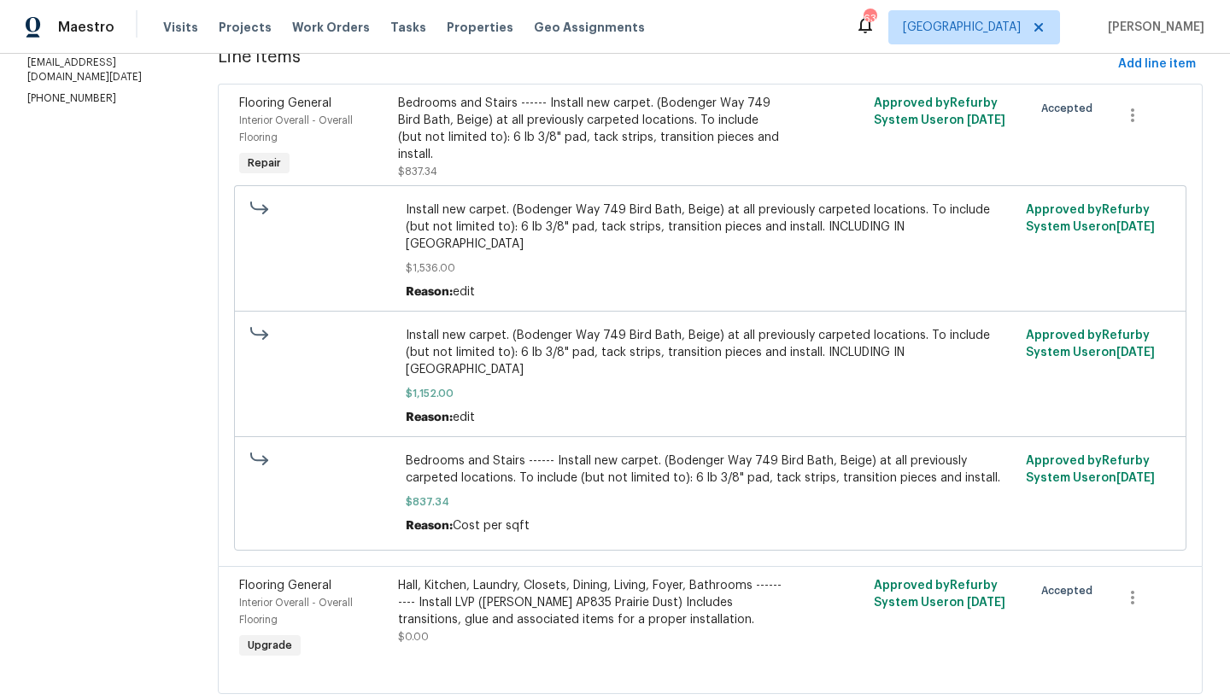
scroll to position [243, 0]
click at [718, 578] on div "Hall, Kitchen, Laundry, Closets, Dining, Living, Foyer, Bathrooms ---------- In…" at bounding box center [591, 603] width 386 height 51
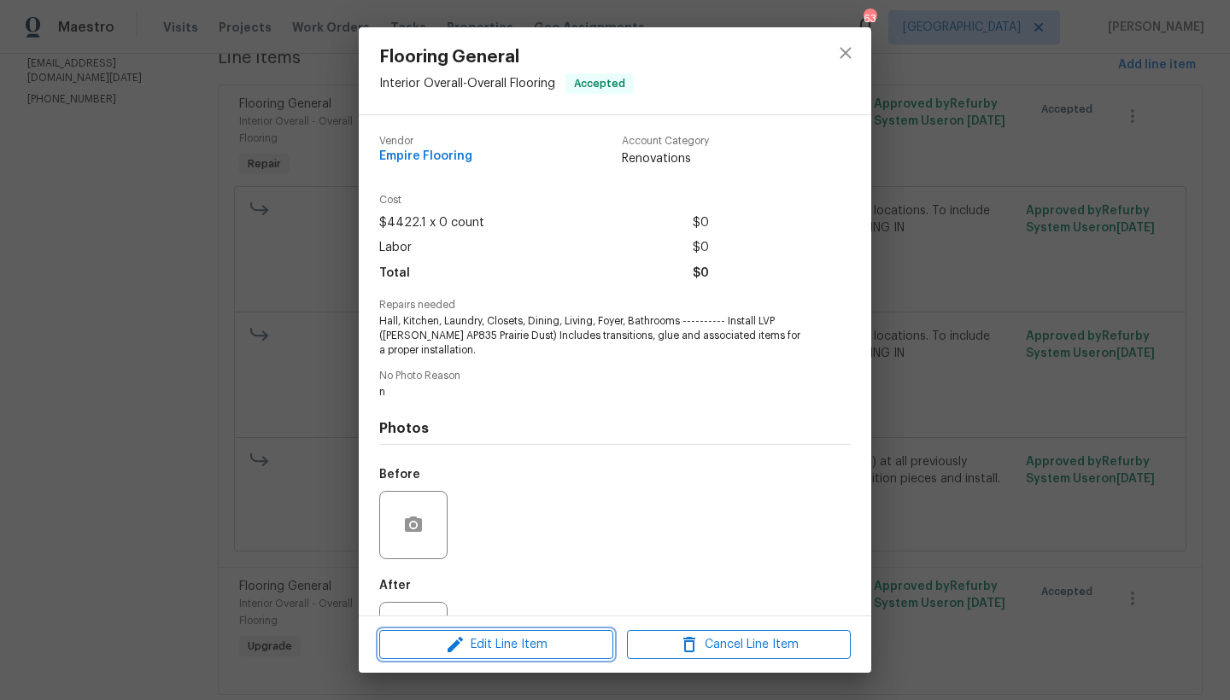
click at [524, 649] on span "Edit Line Item" at bounding box center [496, 645] width 224 height 21
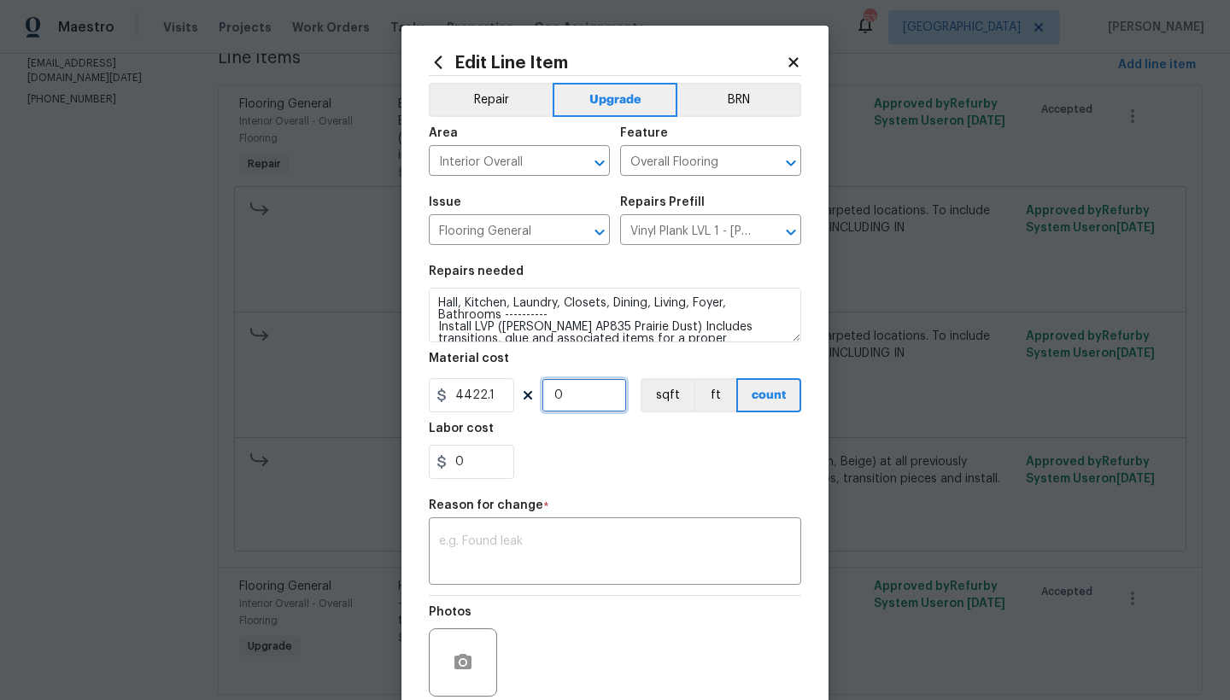
drag, startPoint x: 576, startPoint y: 395, endPoint x: 554, endPoint y: 395, distance: 22.2
click at [554, 395] on input "0" at bounding box center [584, 395] width 85 height 34
type input "1"
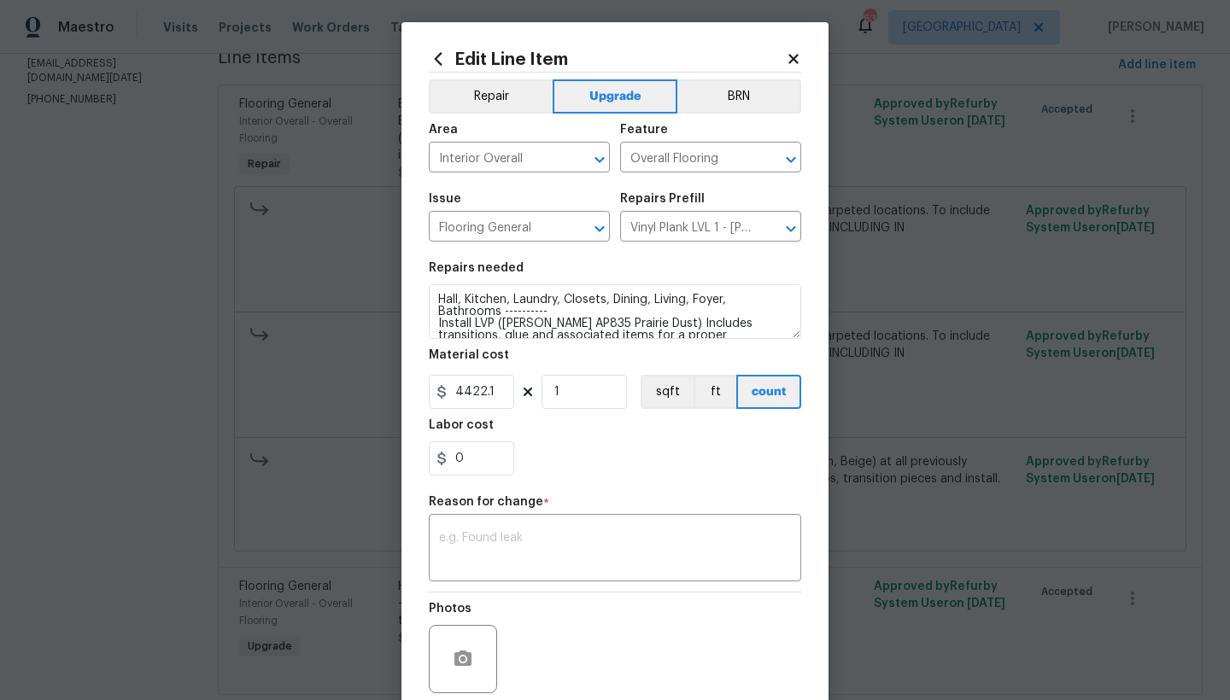
click at [620, 448] on div "0" at bounding box center [615, 459] width 372 height 34
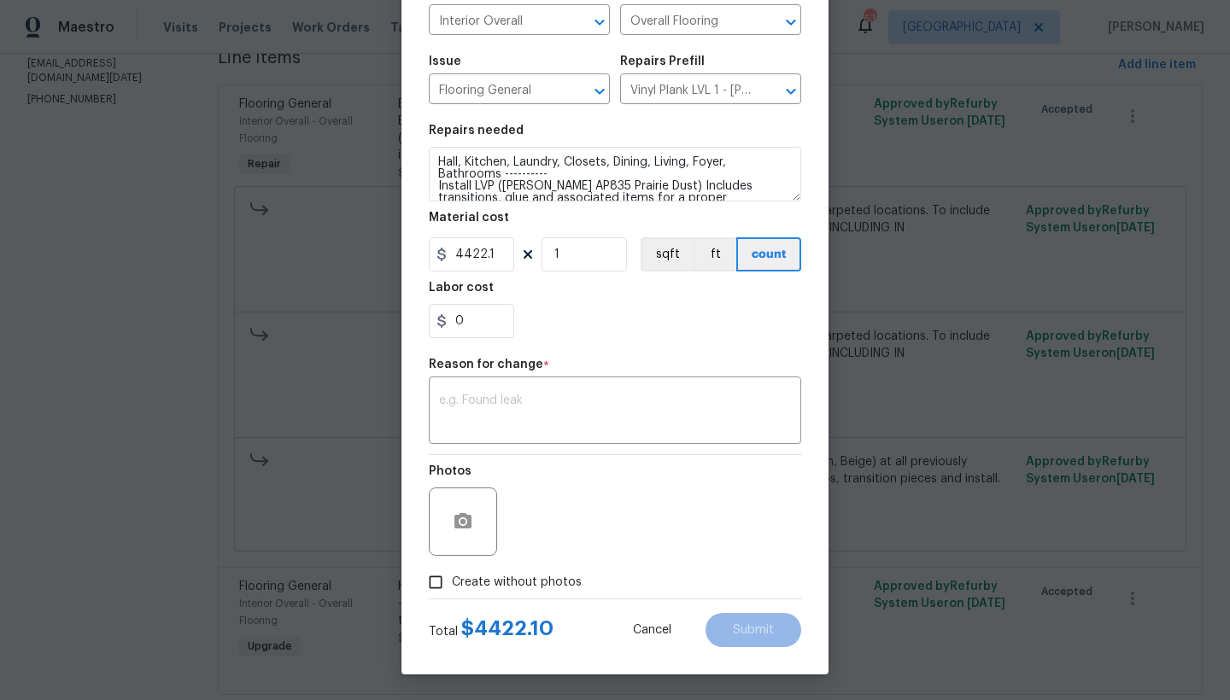
scroll to position [128, 0]
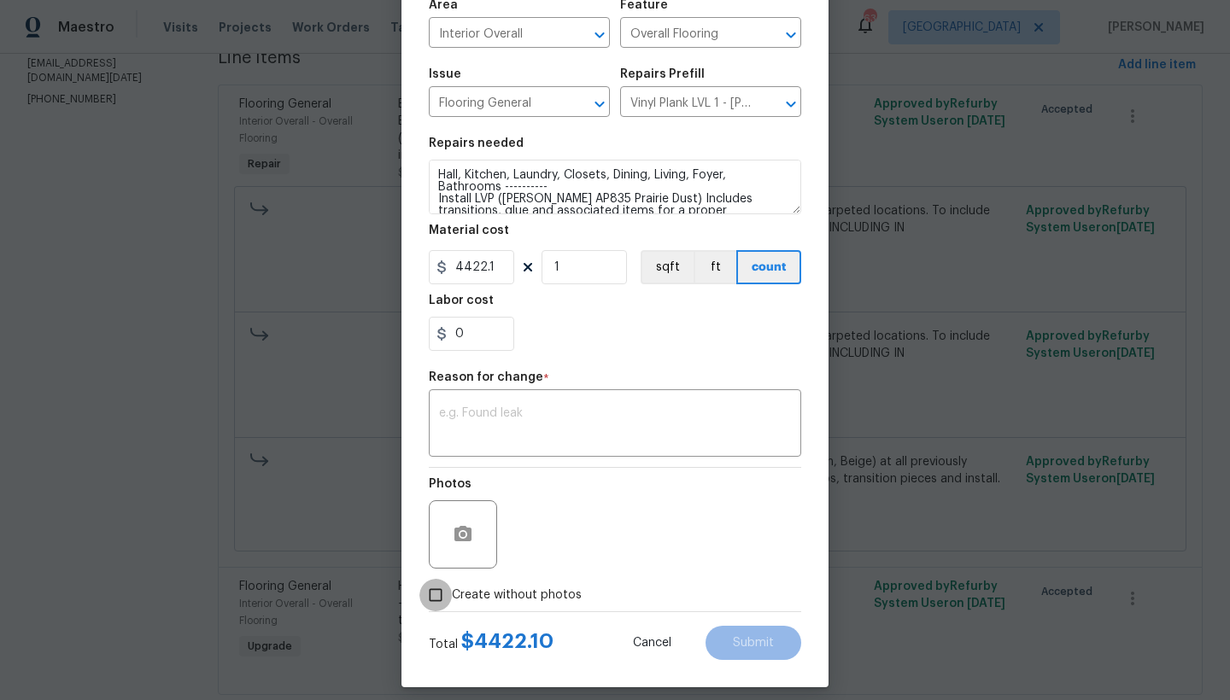
click at [432, 592] on input "Create without photos" at bounding box center [435, 595] width 32 height 32
checkbox input "true"
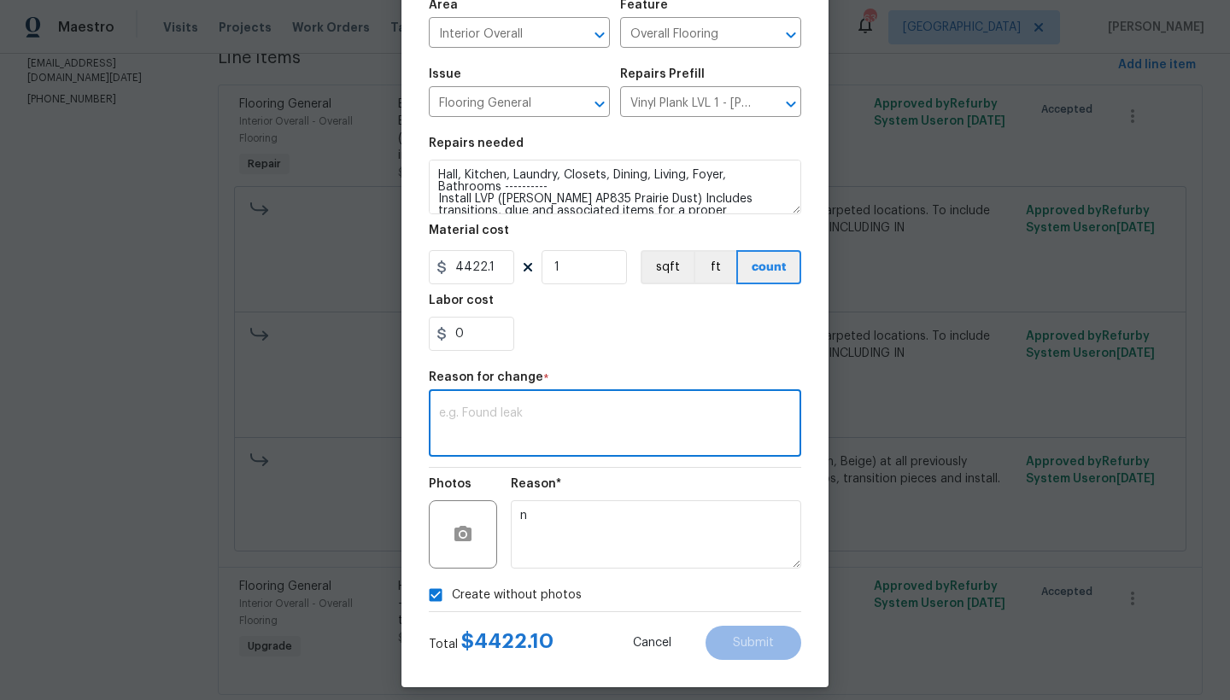
click at [532, 418] on textarea at bounding box center [615, 425] width 352 height 36
type textarea "edit"
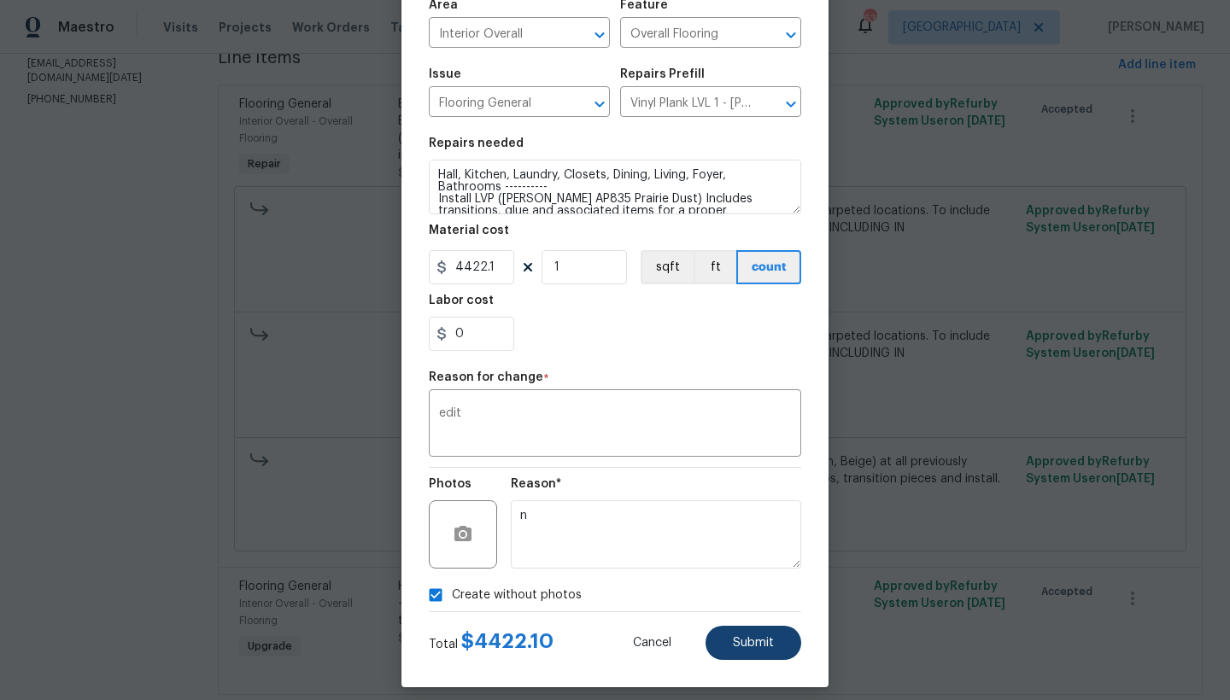
click at [745, 641] on span "Submit" at bounding box center [753, 643] width 41 height 13
type input "0"
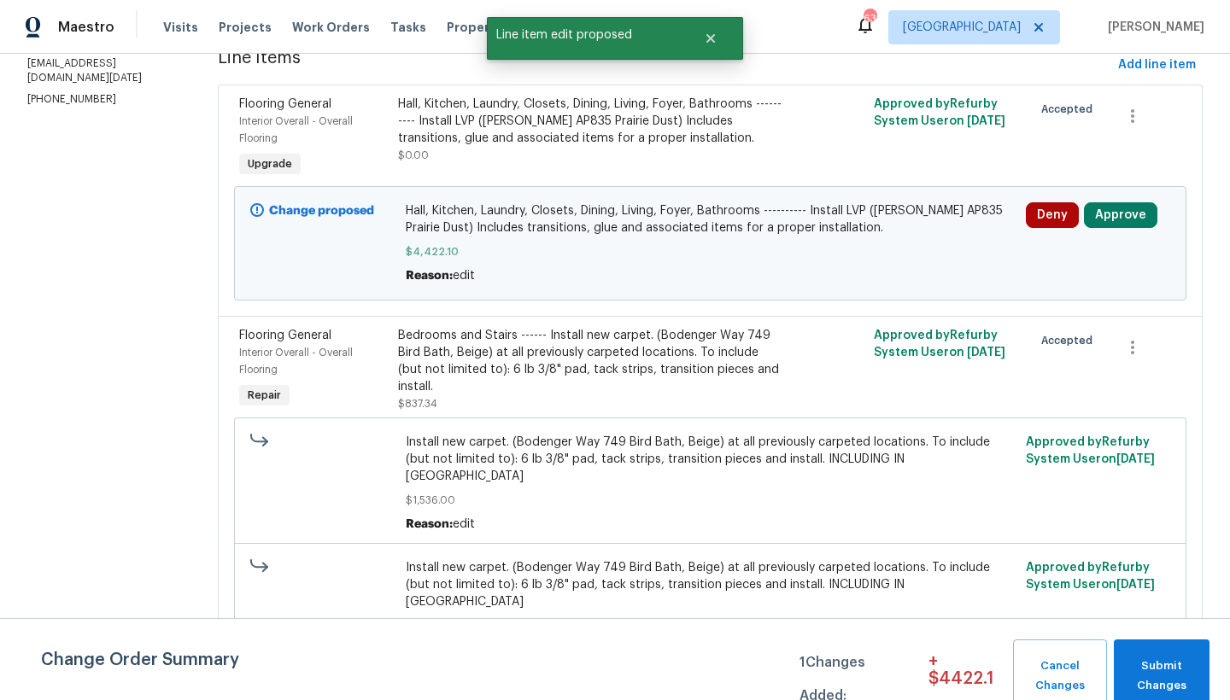
scroll to position [0, 0]
click at [1185, 664] on span "Submit Changes" at bounding box center [1161, 676] width 79 height 39
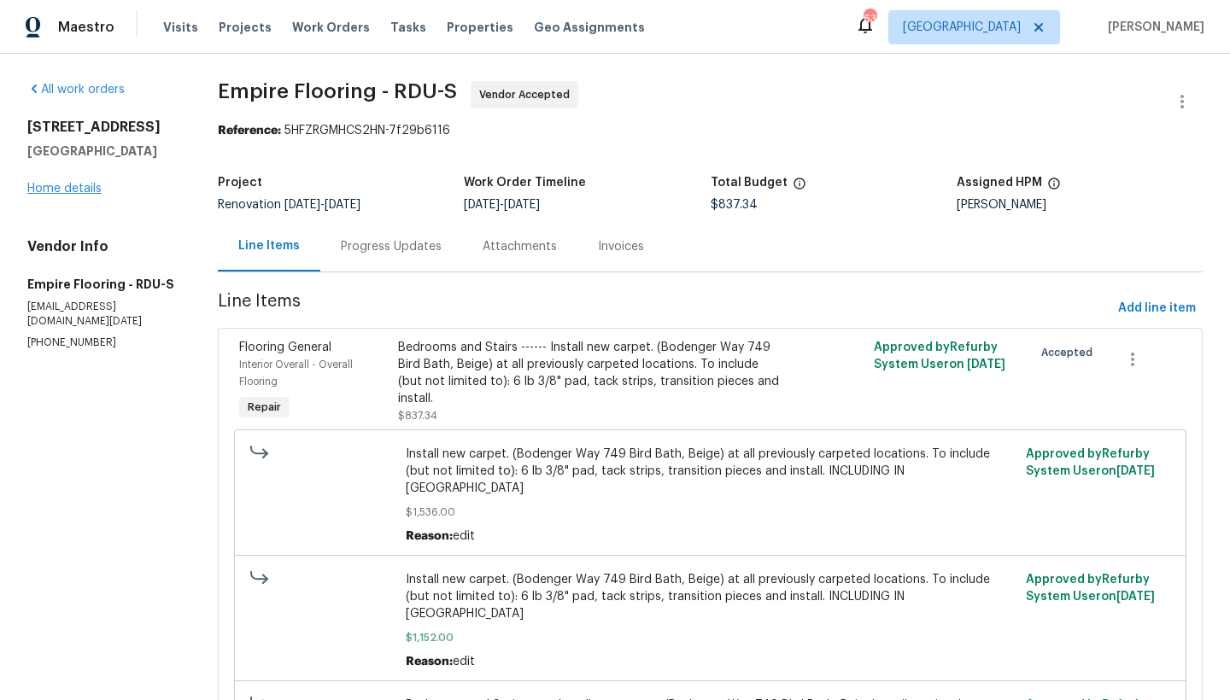
click at [79, 185] on link "Home details" at bounding box center [64, 189] width 74 height 12
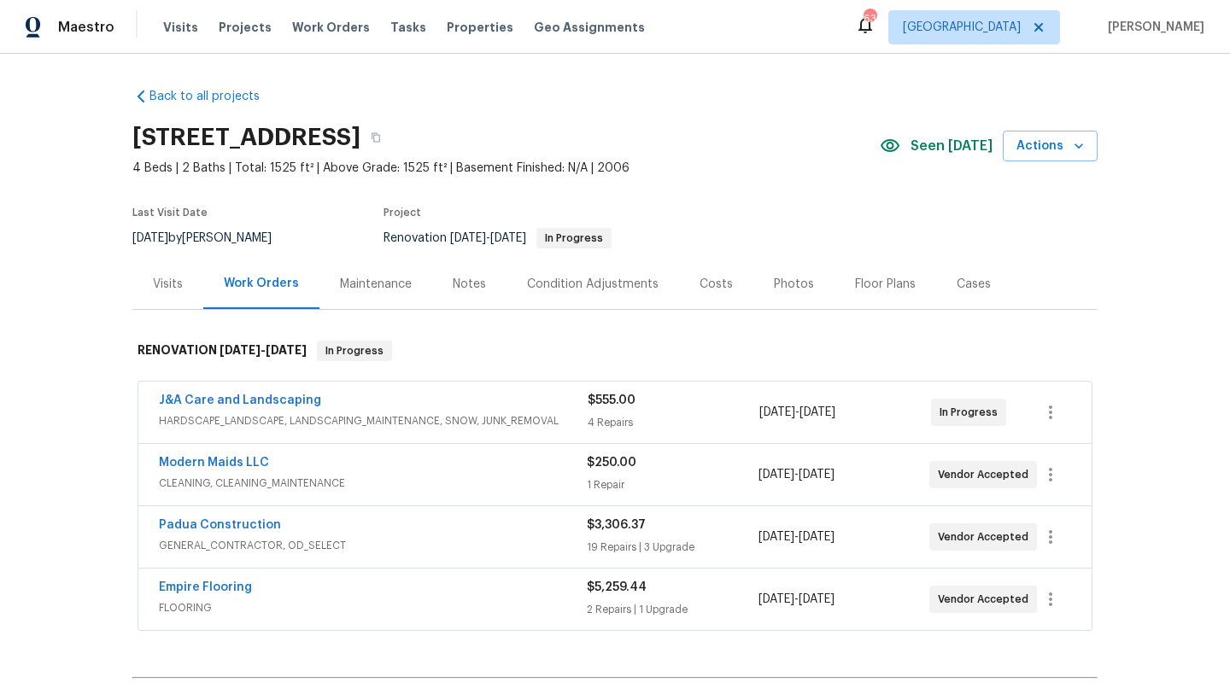
click at [704, 286] on div "Costs" at bounding box center [716, 284] width 33 height 17
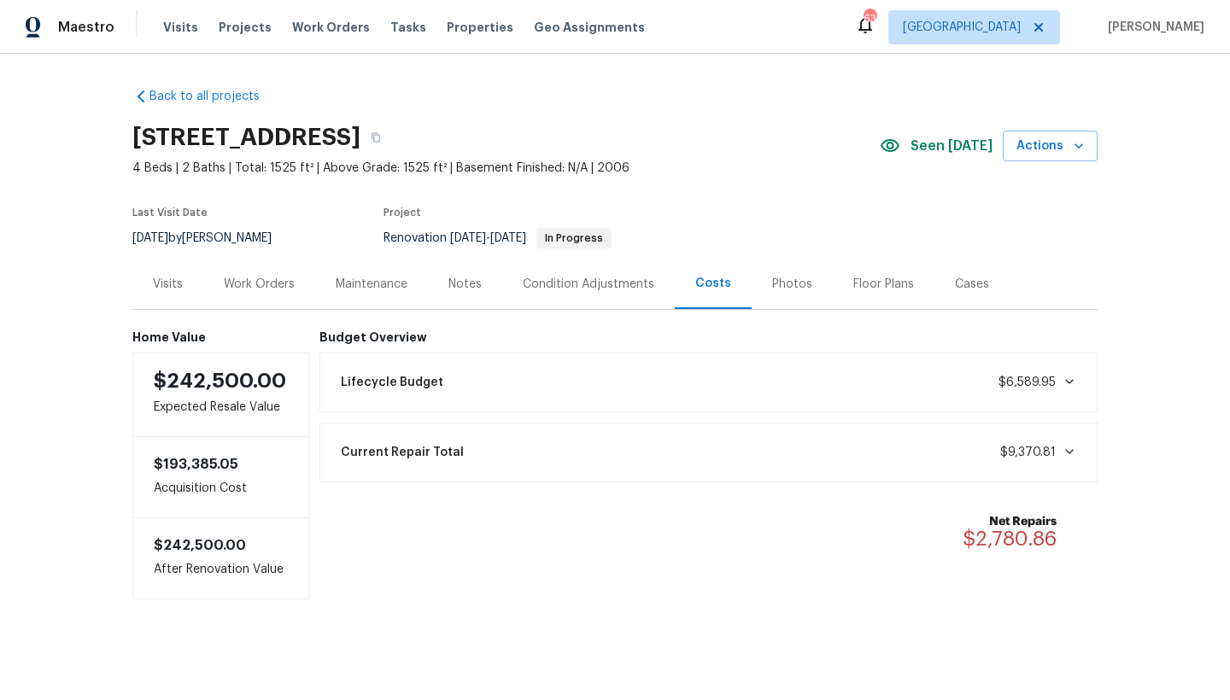
click at [243, 287] on div "Work Orders" at bounding box center [259, 284] width 71 height 17
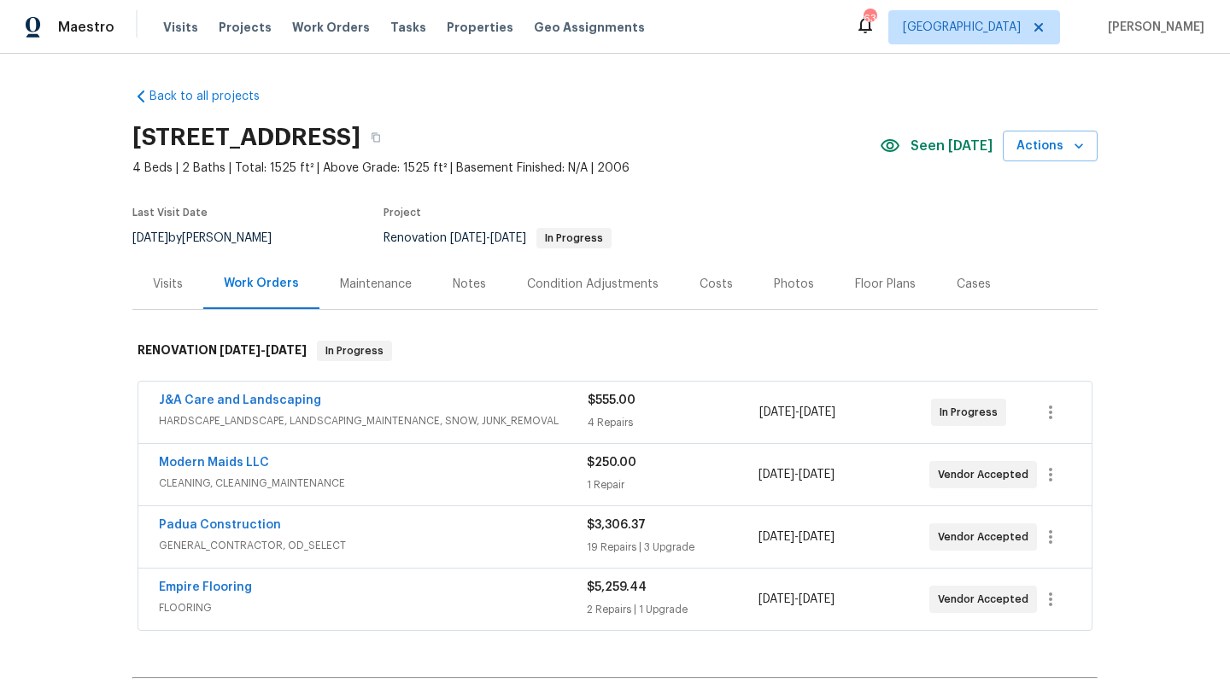
scroll to position [3, 0]
click at [267, 404] on link "J&A Care and Landscaping" at bounding box center [240, 401] width 162 height 12
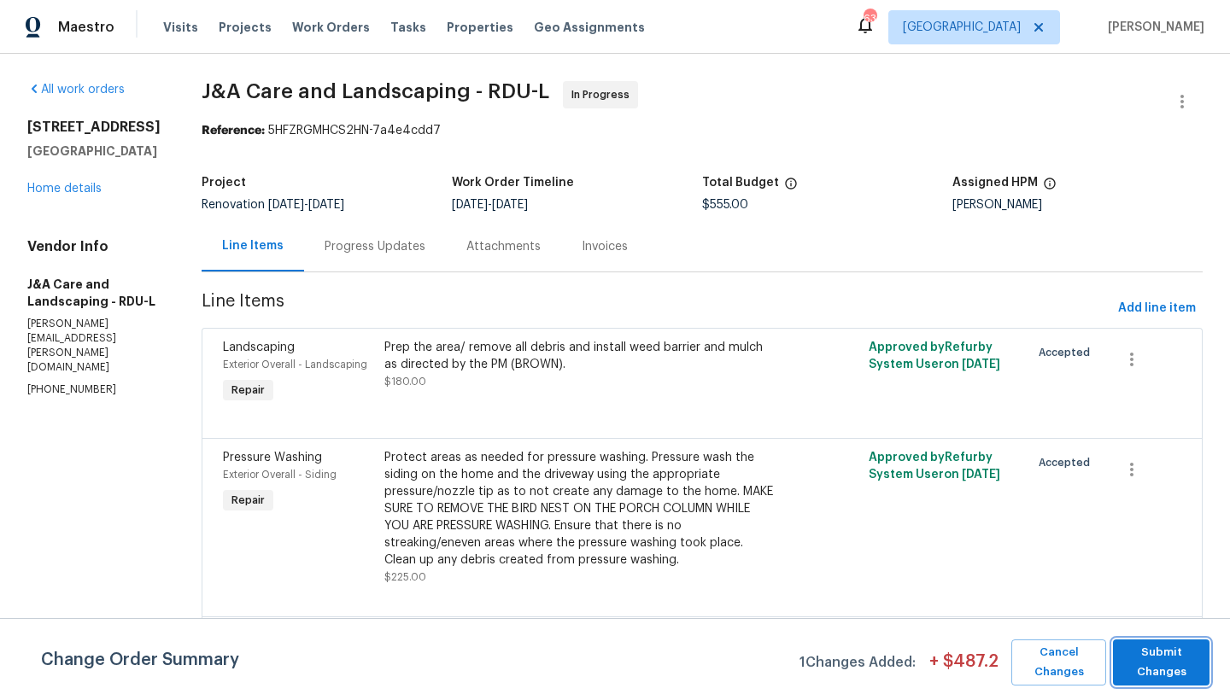
click at [1177, 654] on span "Submit Changes" at bounding box center [1161, 662] width 79 height 39
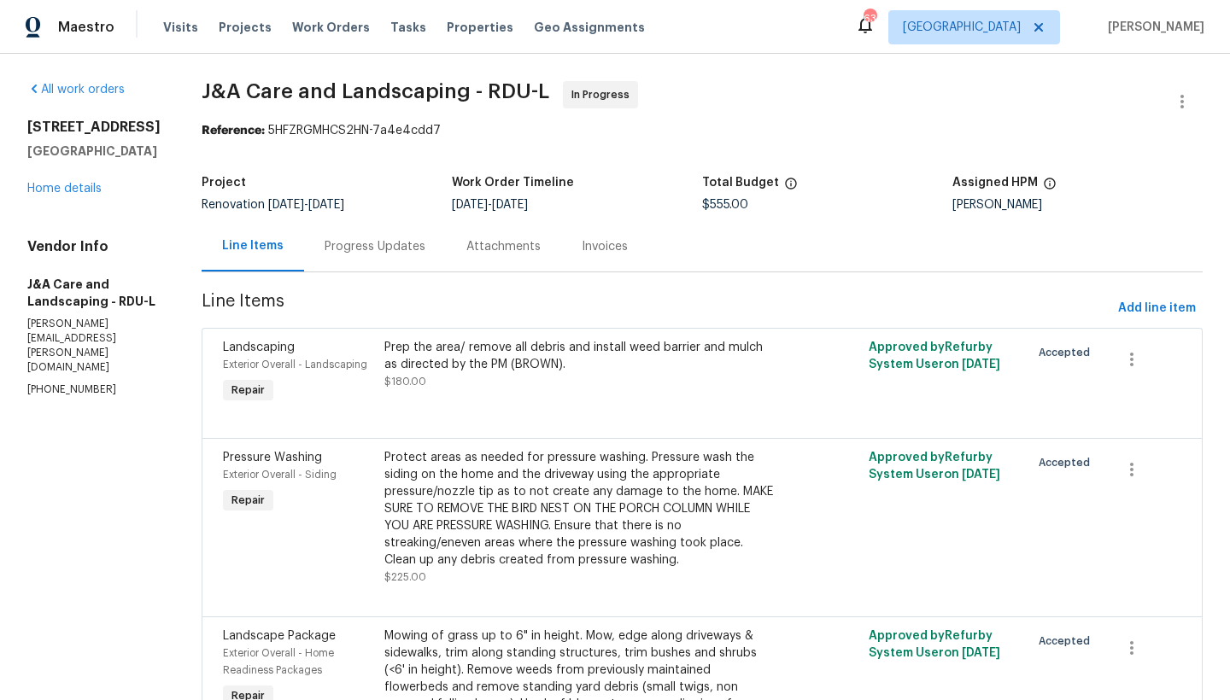
click at [402, 243] on div "Progress Updates" at bounding box center [375, 246] width 101 height 17
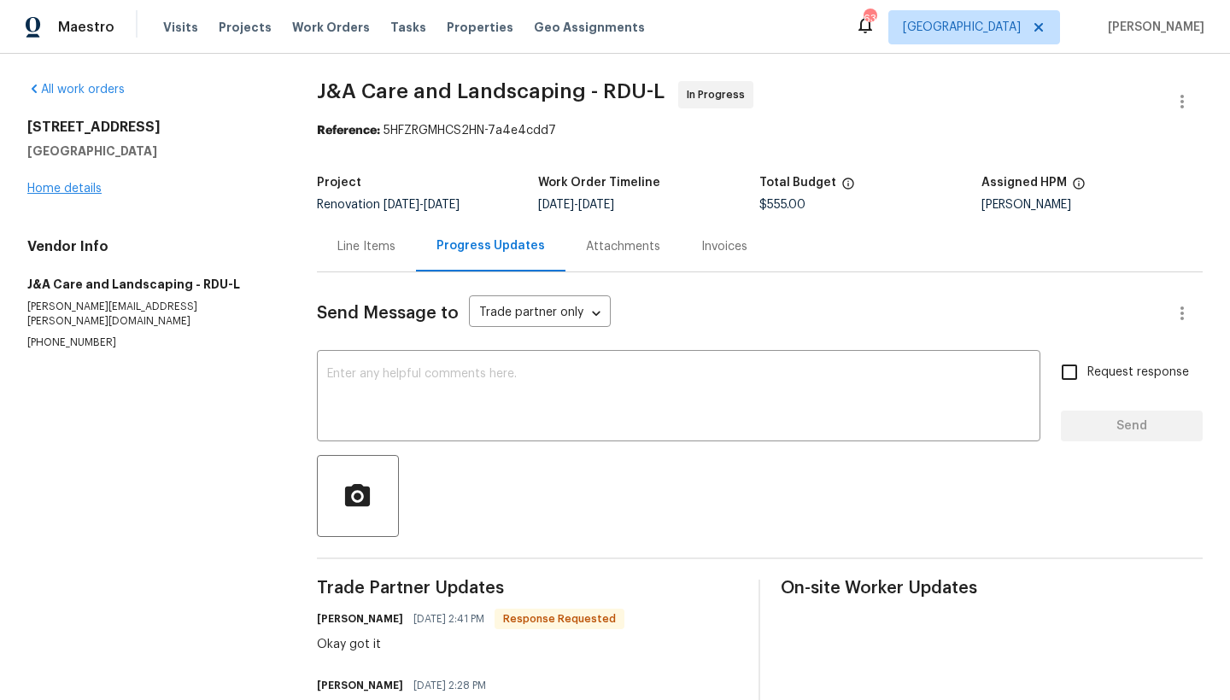
click at [85, 192] on link "Home details" at bounding box center [64, 189] width 74 height 12
